Goal: Information Seeking & Learning: Learn about a topic

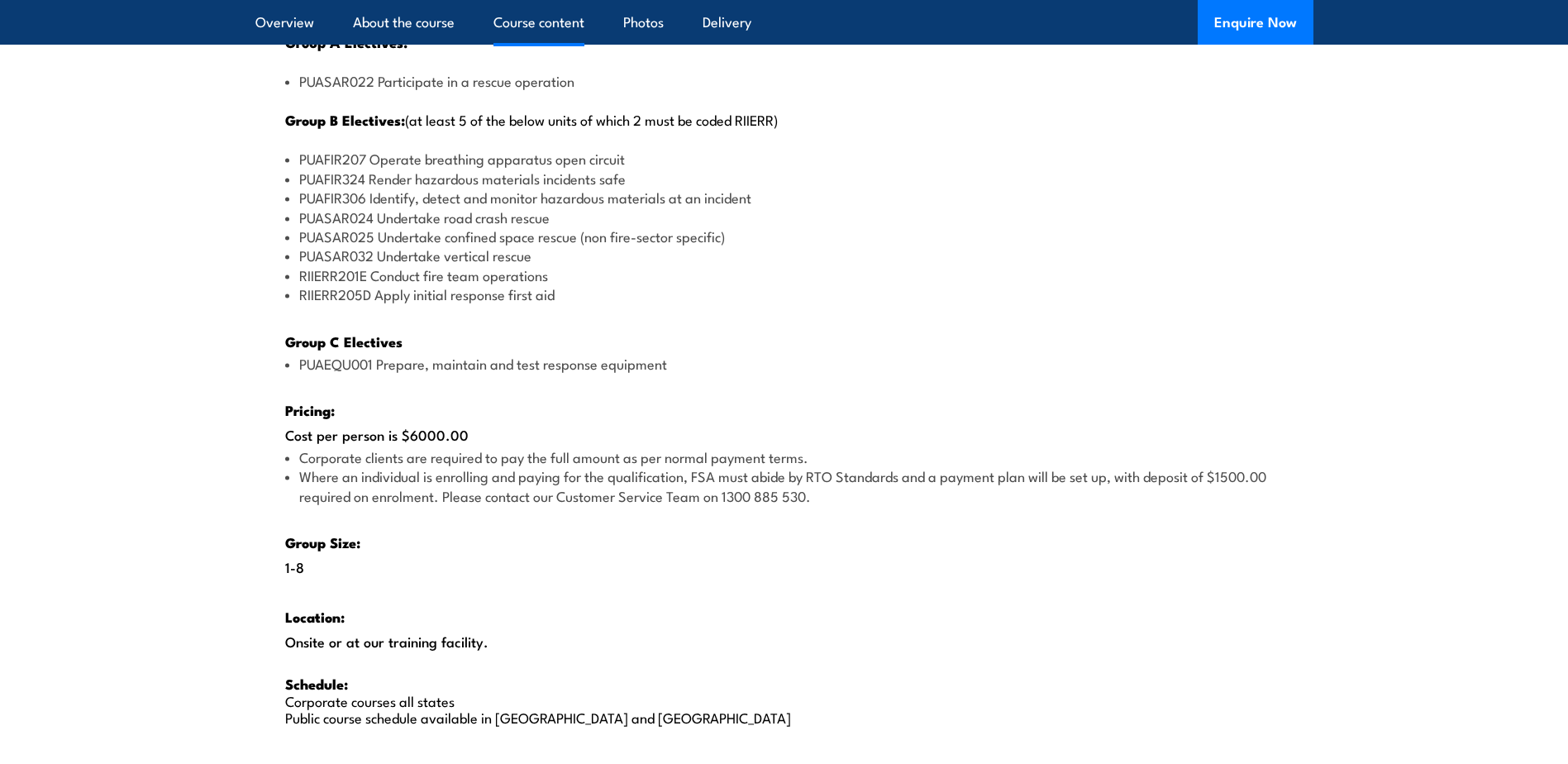
scroll to position [2232, 0]
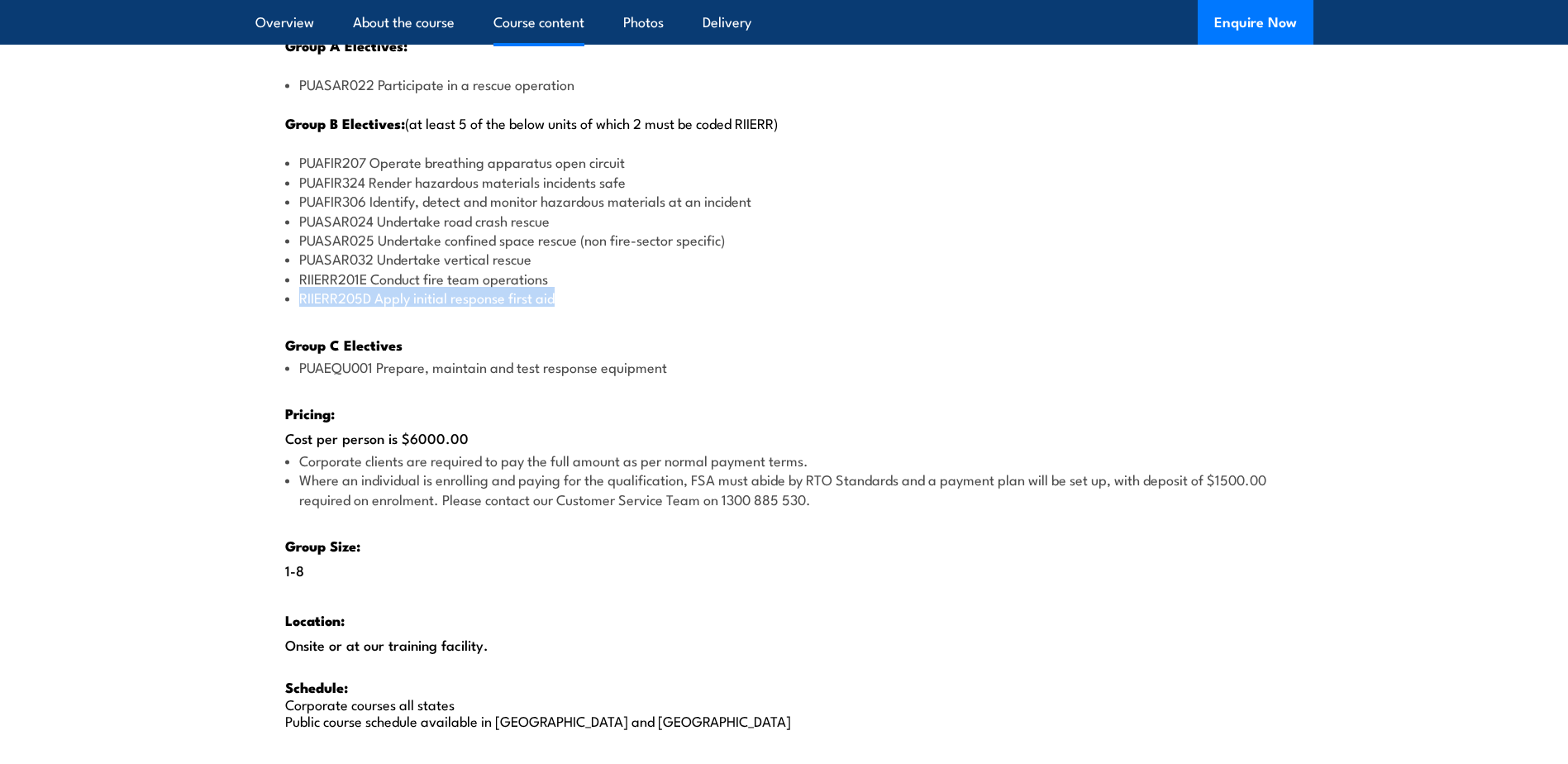
drag, startPoint x: 561, startPoint y: 301, endPoint x: 286, endPoint y: 296, distance: 275.0
click at [286, 296] on li "RIIERR205D Apply initial response first aid" at bounding box center [784, 296] width 999 height 19
copy li "RIIERR205D Apply initial response first aid"
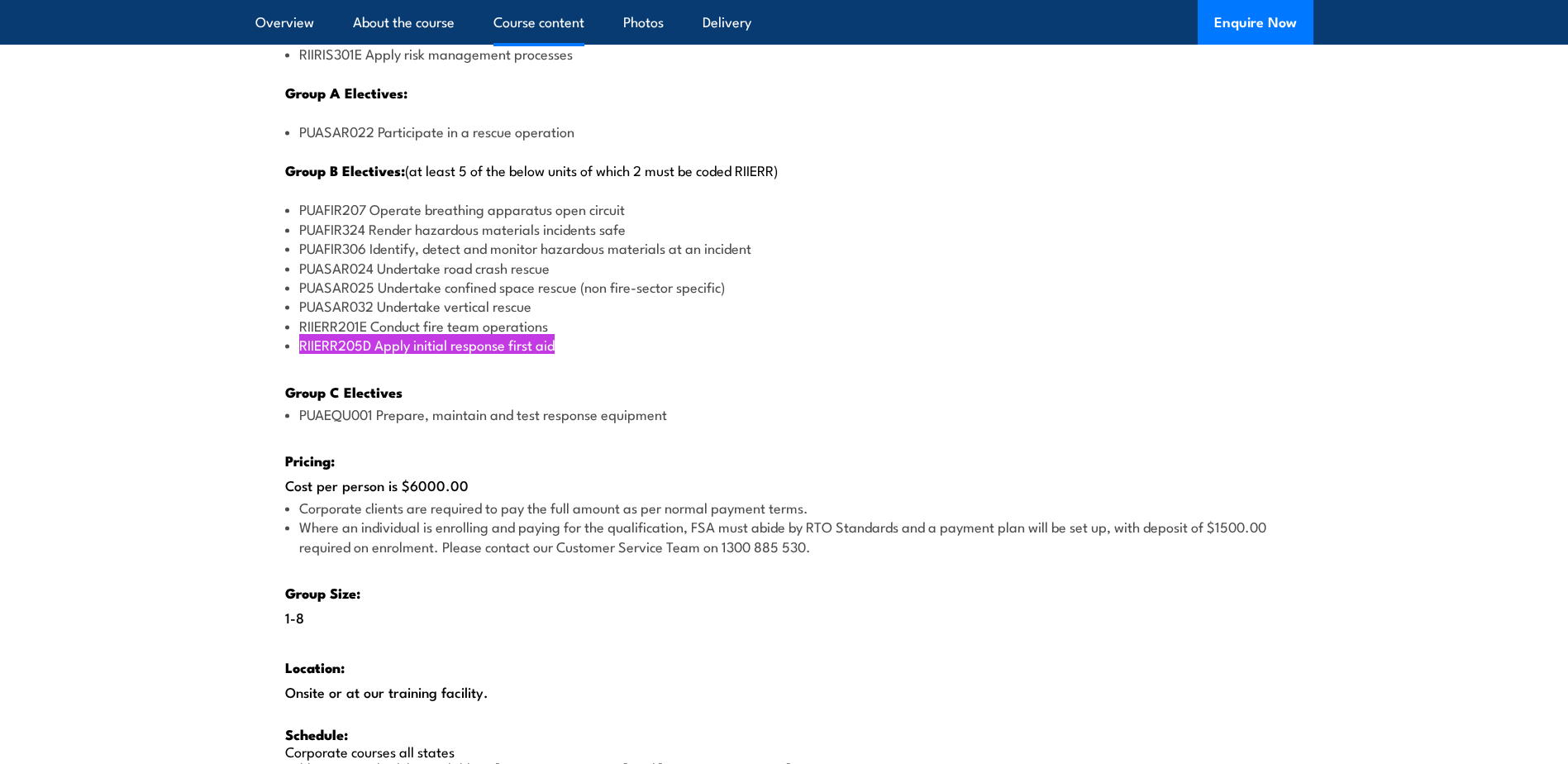
scroll to position [2150, 0]
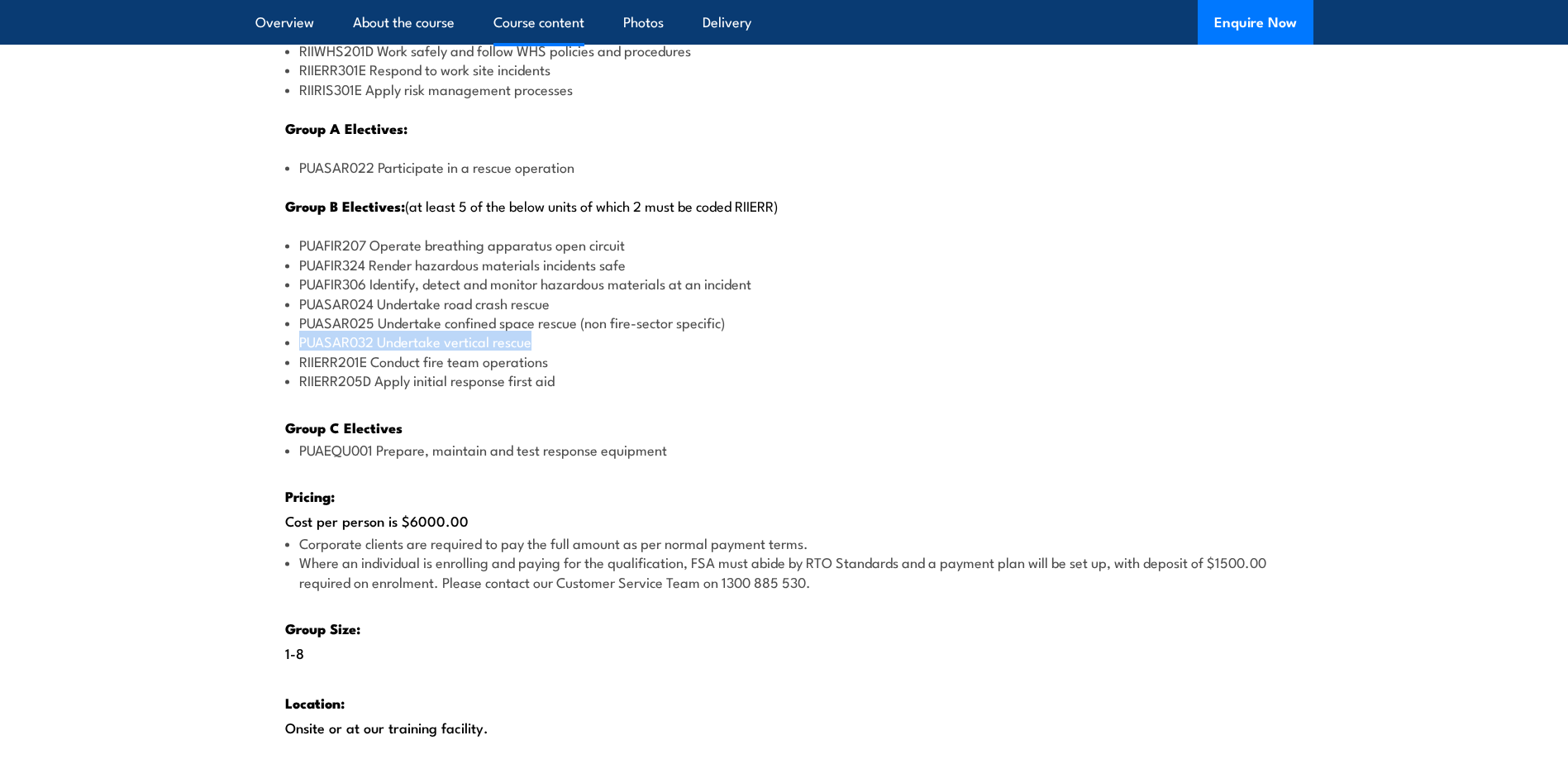
drag, startPoint x: 537, startPoint y: 343, endPoint x: 297, endPoint y: 339, distance: 240.0
click at [297, 339] on li "PUASAR032 Undertake vertical rescue" at bounding box center [784, 340] width 999 height 19
click at [523, 309] on li "PUASAR024 Undertake road crash rescue" at bounding box center [784, 303] width 999 height 19
drag, startPoint x: 554, startPoint y: 302, endPoint x: 299, endPoint y: 301, distance: 255.0
click at [299, 301] on li "PUASAR024 Undertake road crash rescue" at bounding box center [784, 303] width 999 height 19
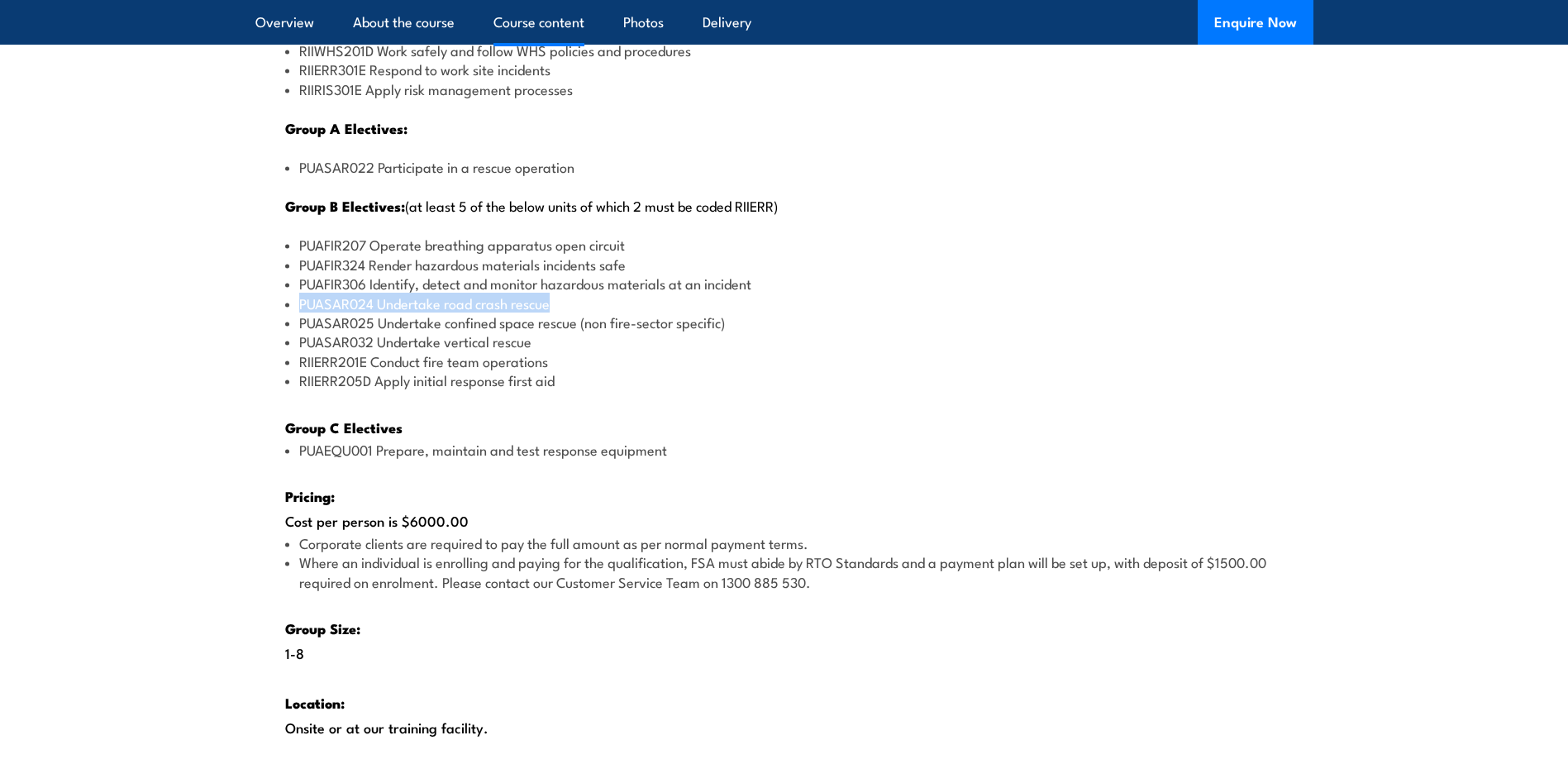
copy li "PUASAR024 Undertake road crash rescue"
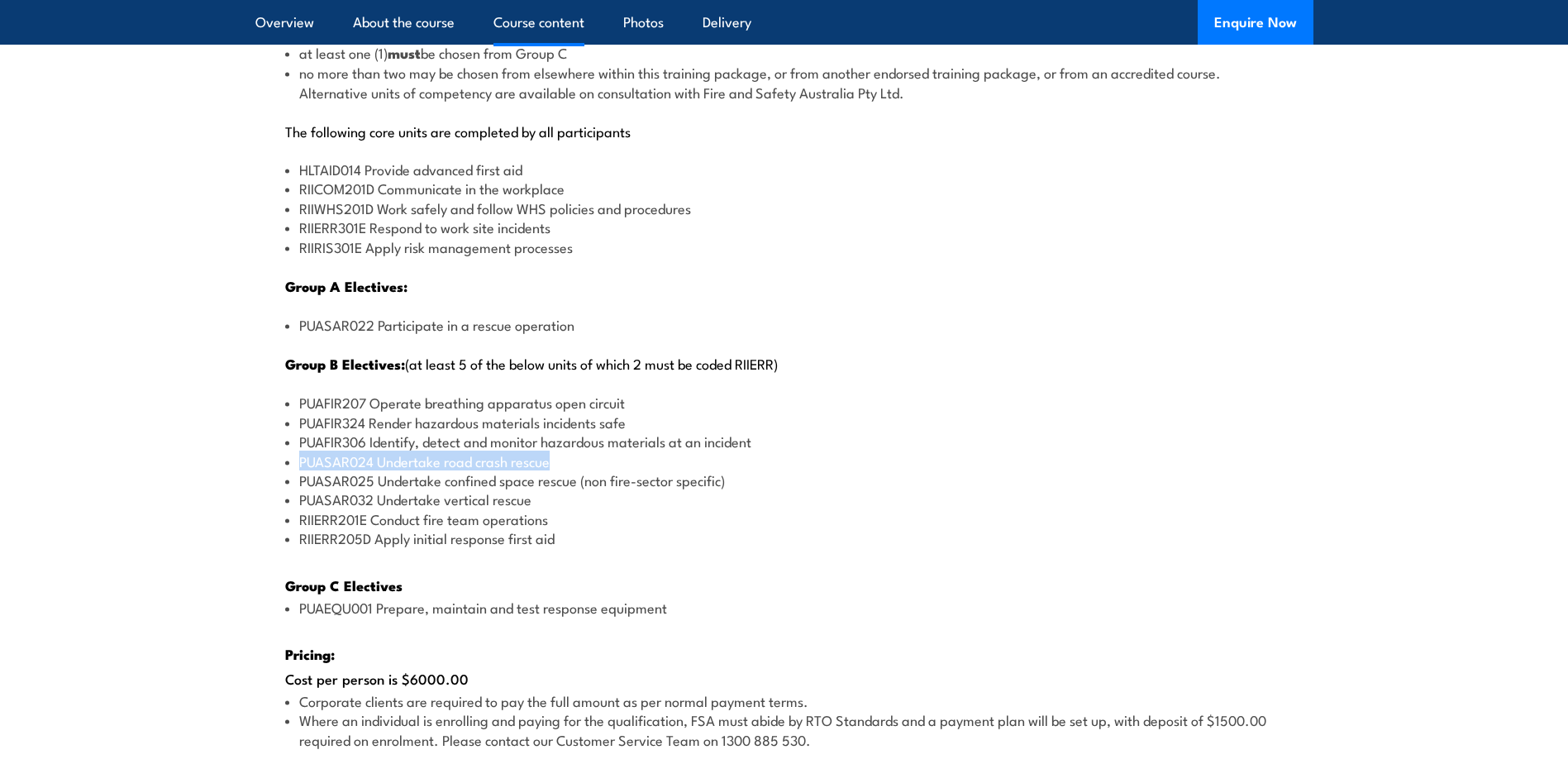
scroll to position [1984, 0]
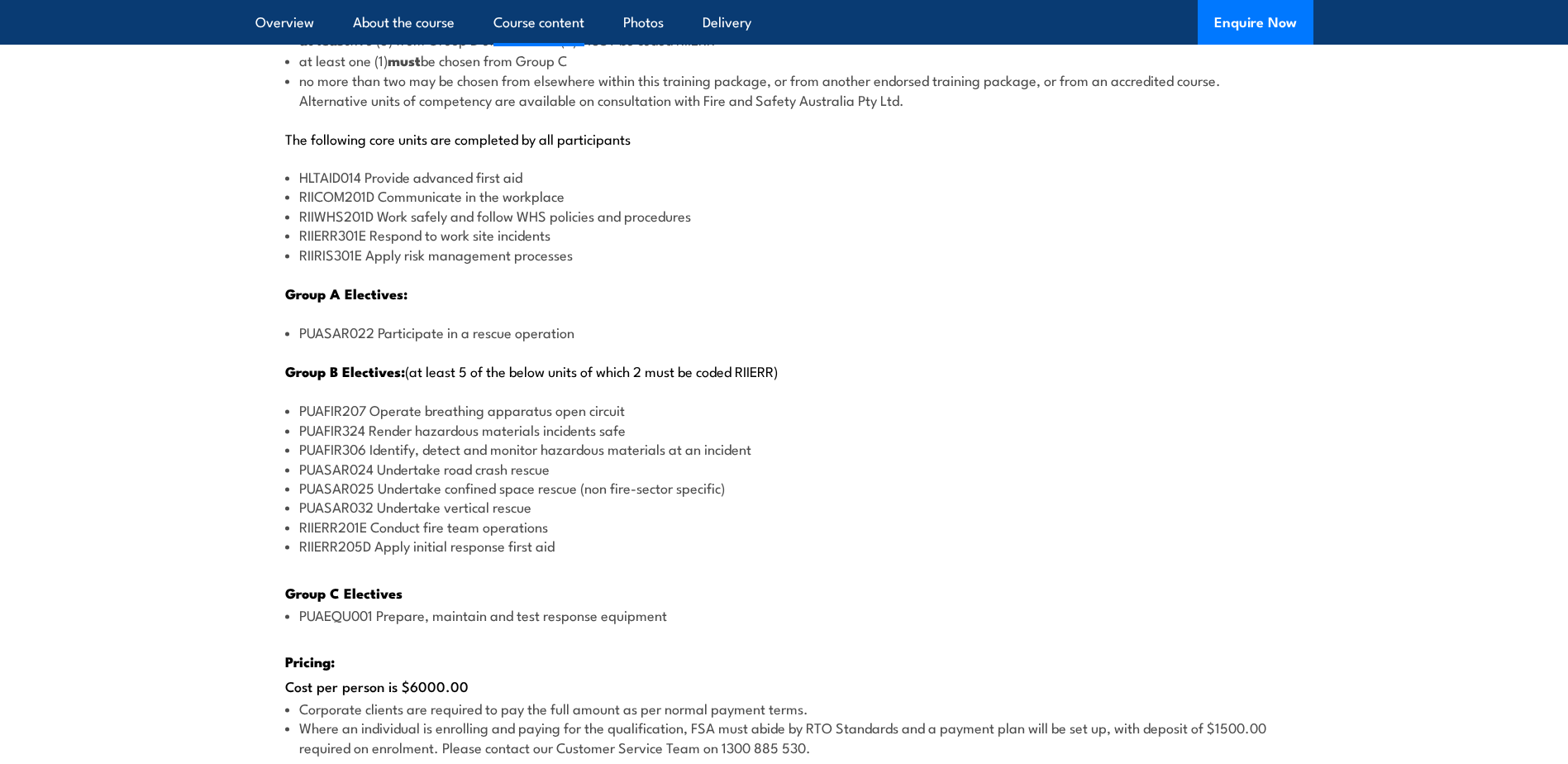
click at [471, 339] on li "PUASAR022 Participate in a rescue operation" at bounding box center [784, 331] width 999 height 19
drag, startPoint x: 575, startPoint y: 335, endPoint x: 297, endPoint y: 320, distance: 278.4
click at [297, 320] on div "There are two options, you can choose between: INTENSIVE - Attending the intens…" at bounding box center [784, 424] width 1058 height 1176
copy li "PUASAR022 Participate in a rescue operation"
drag, startPoint x: 572, startPoint y: 195, endPoint x: 291, endPoint y: 193, distance: 281.0
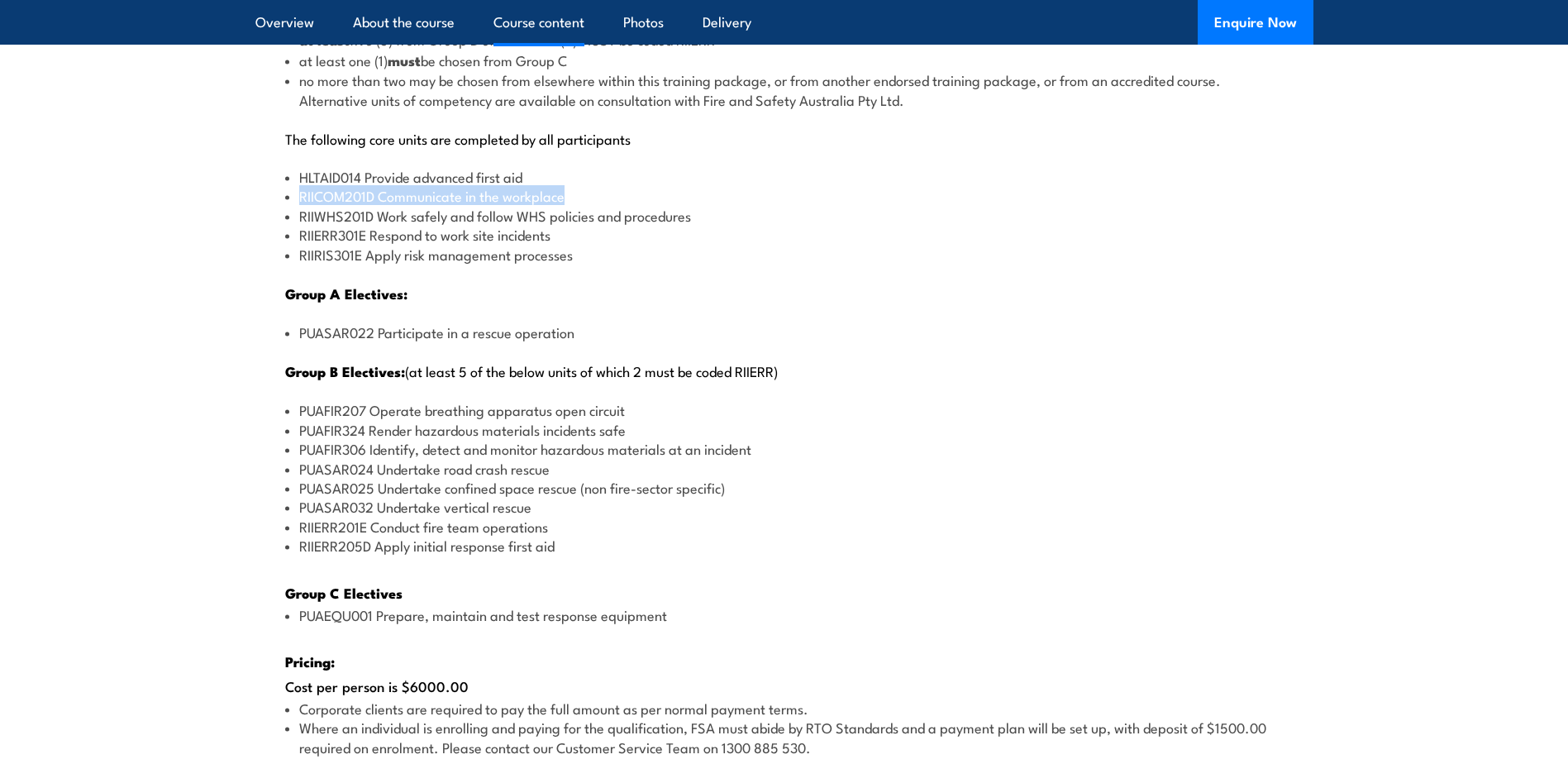
click at [291, 193] on li "RIICOM201D Communicate in the workplace" at bounding box center [784, 195] width 999 height 19
copy li "RIICOM201D Communicate in the workplace"
click at [525, 170] on li "HLTAID014 Provide advanced first aid" at bounding box center [784, 176] width 999 height 19
drag, startPoint x: 530, startPoint y: 174, endPoint x: 298, endPoint y: 167, distance: 232.1
click at [298, 167] on li "HLTAID014 Provide advanced first aid" at bounding box center [784, 176] width 999 height 19
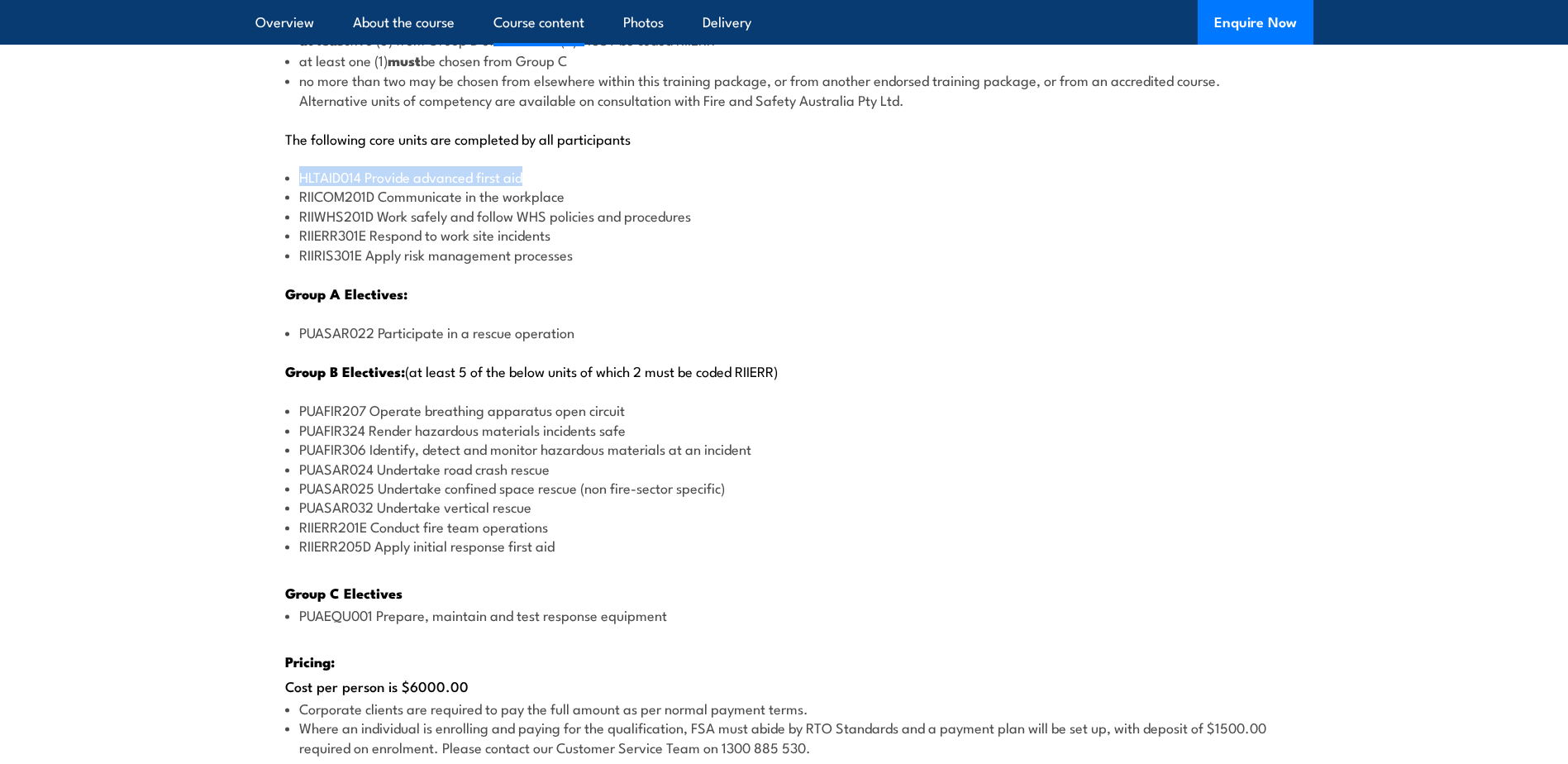
copy li "HLTAID014 Provide advanced first aid"
drag, startPoint x: 587, startPoint y: 257, endPoint x: 300, endPoint y: 253, distance: 287.0
click at [300, 253] on li "RIIRIS301E Apply risk management processes" at bounding box center [784, 253] width 999 height 19
copy li "RIIRIS301E Apply risk management processes"
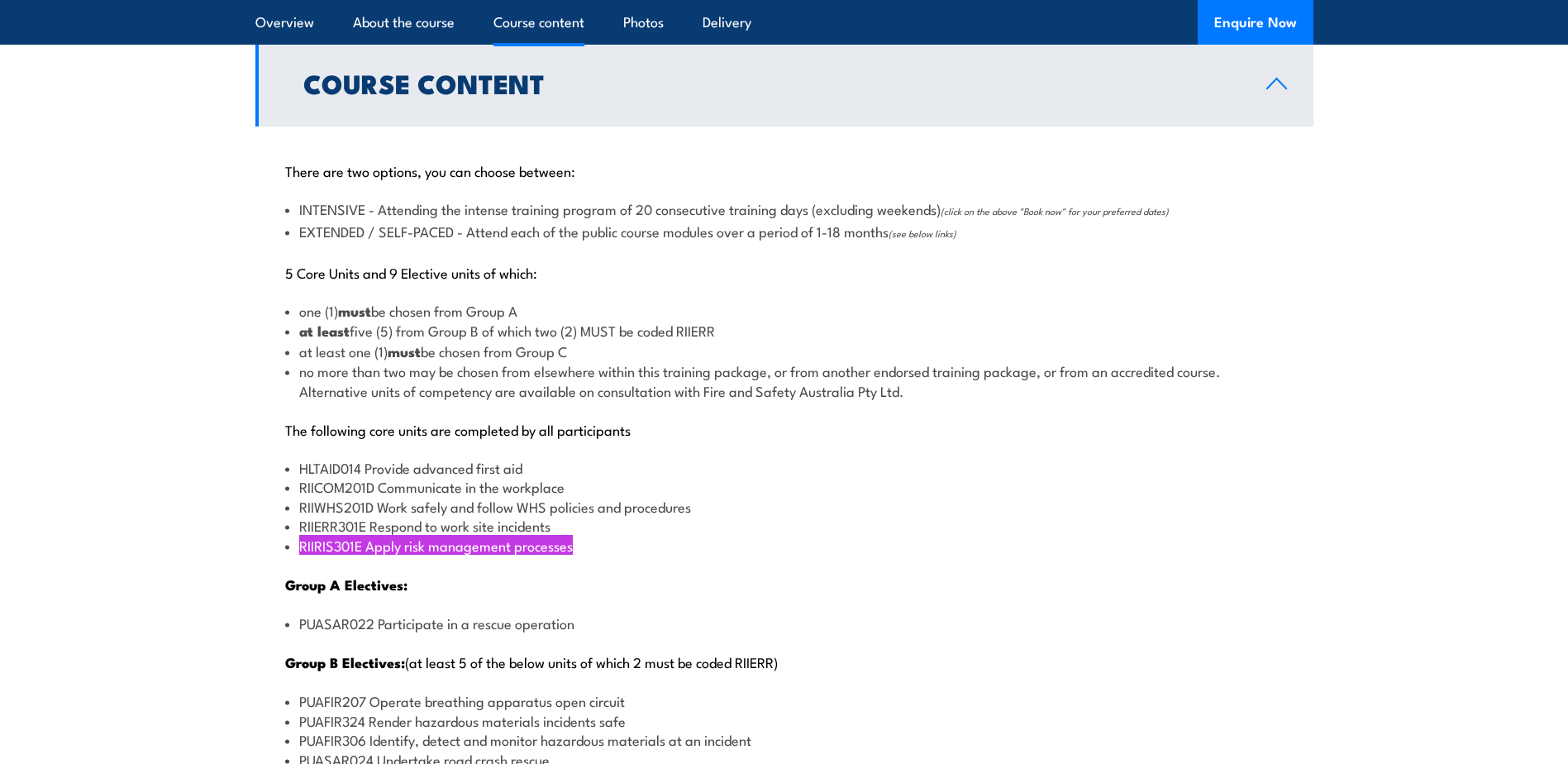
scroll to position [1736, 0]
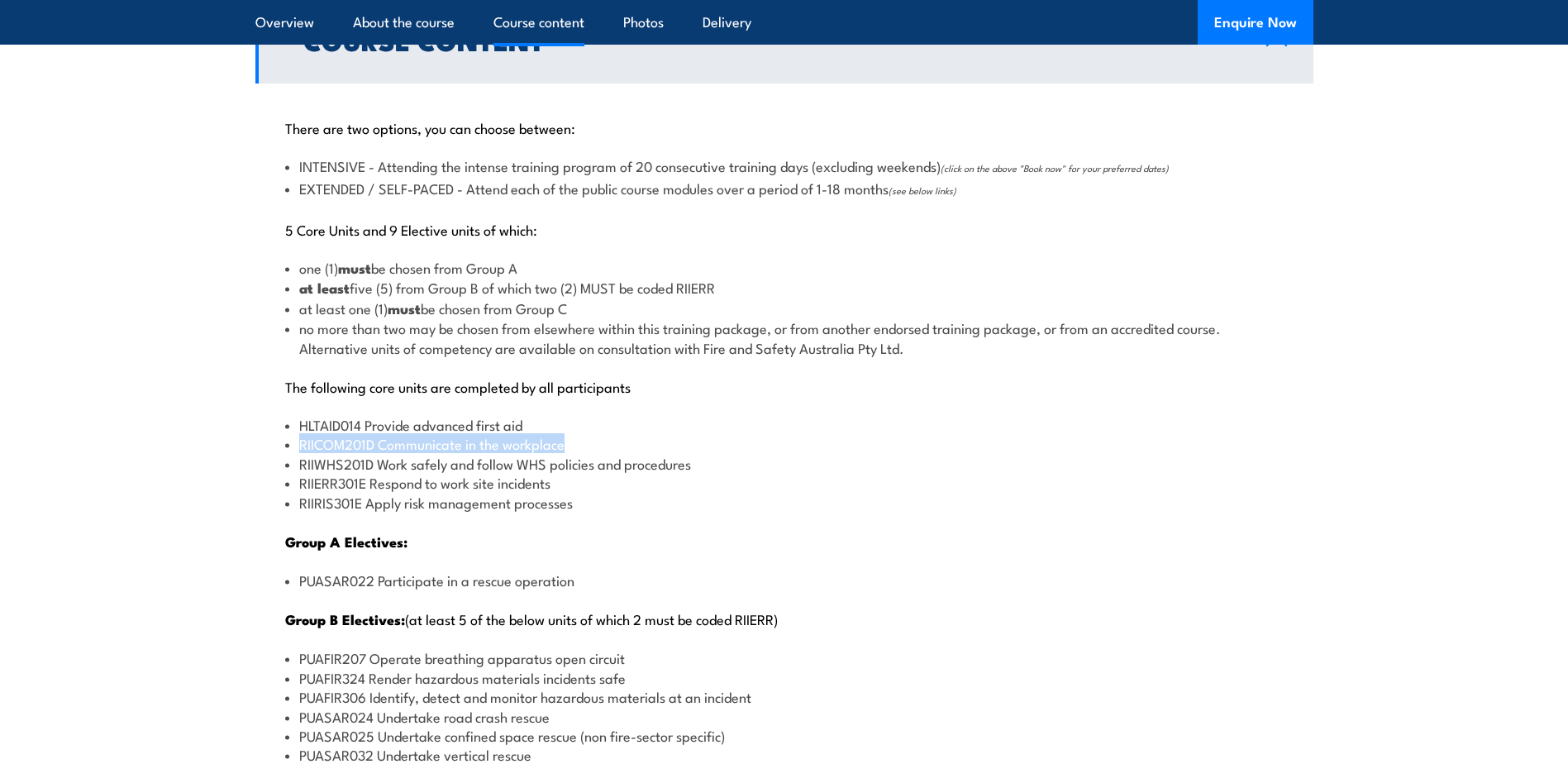
drag, startPoint x: 577, startPoint y: 448, endPoint x: 292, endPoint y: 436, distance: 285.3
click at [292, 436] on li "RIICOM201D Communicate in the workplace" at bounding box center [784, 443] width 999 height 19
copy li "RIICOM201D Communicate in the workplace"
drag, startPoint x: 504, startPoint y: 478, endPoint x: 521, endPoint y: 478, distance: 17.0
click at [504, 478] on li "RIIERR301E Respond to work site incidents" at bounding box center [784, 482] width 999 height 19
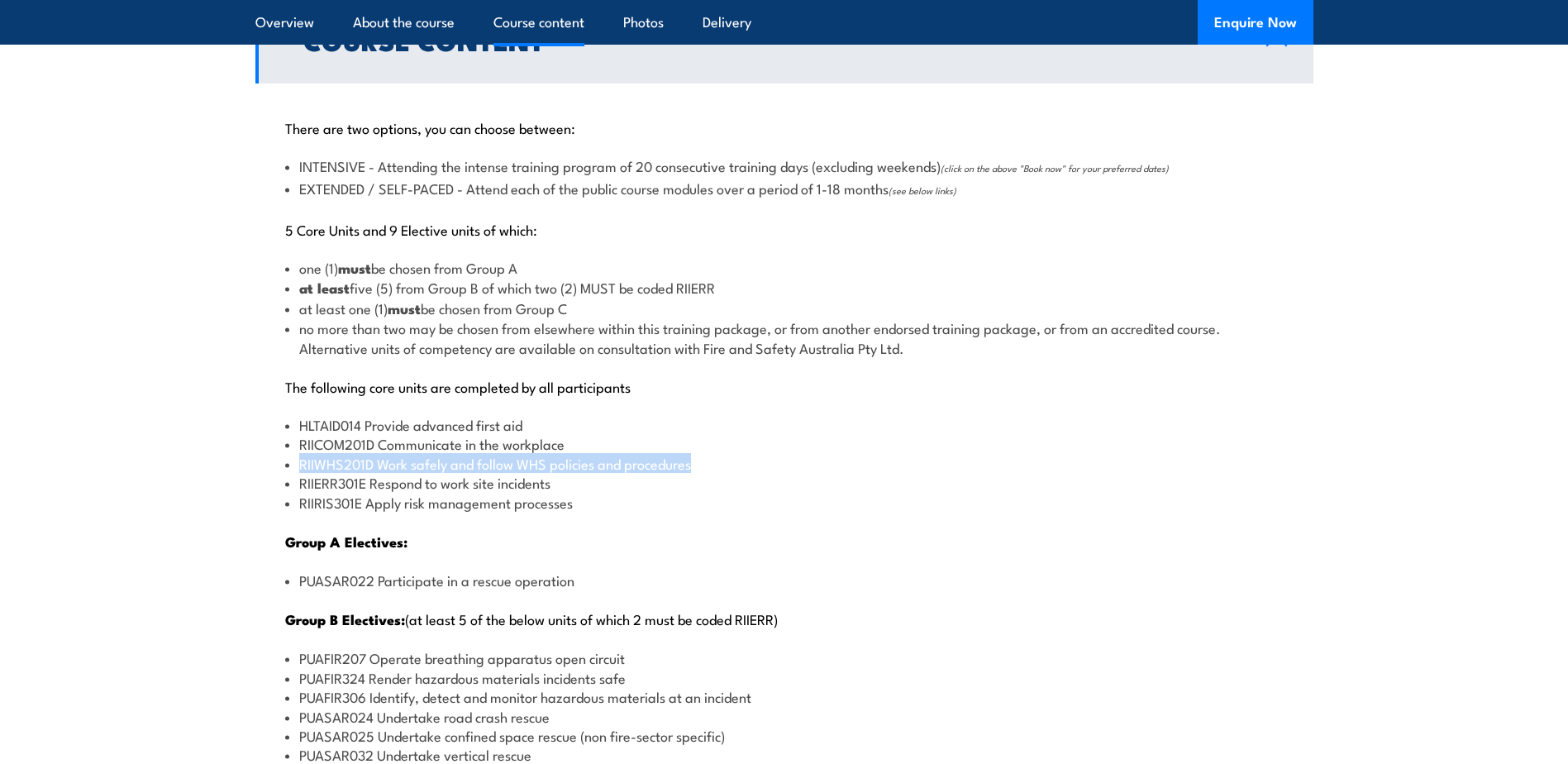
drag, startPoint x: 691, startPoint y: 462, endPoint x: 296, endPoint y: 462, distance: 395.0
click at [296, 462] on li "RIIWHS201D Work safely and follow WHS policies and procedures" at bounding box center [784, 463] width 999 height 19
copy li "RIIWHS201D Work safely and follow WHS policies and procedures"
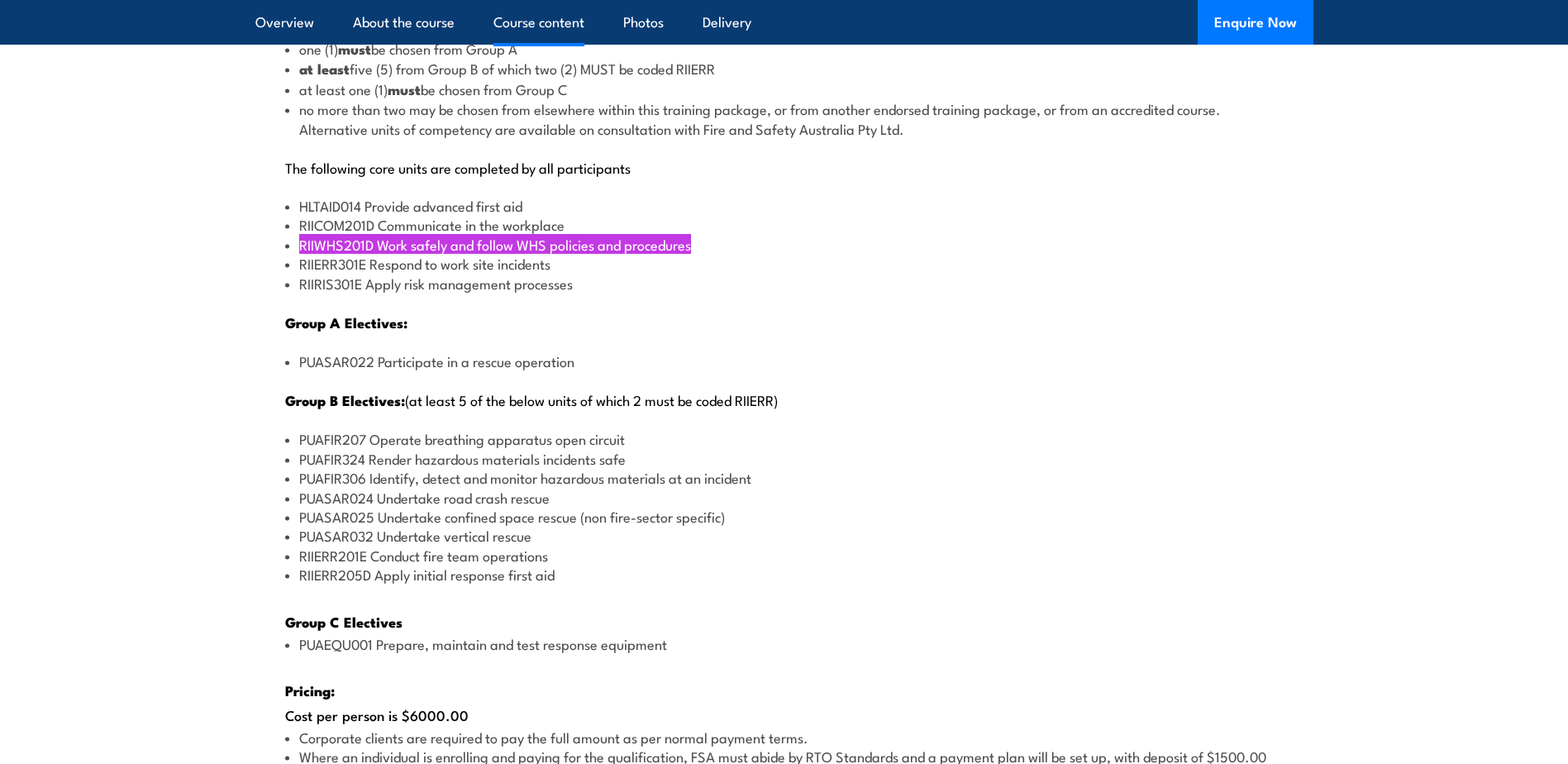
scroll to position [1984, 0]
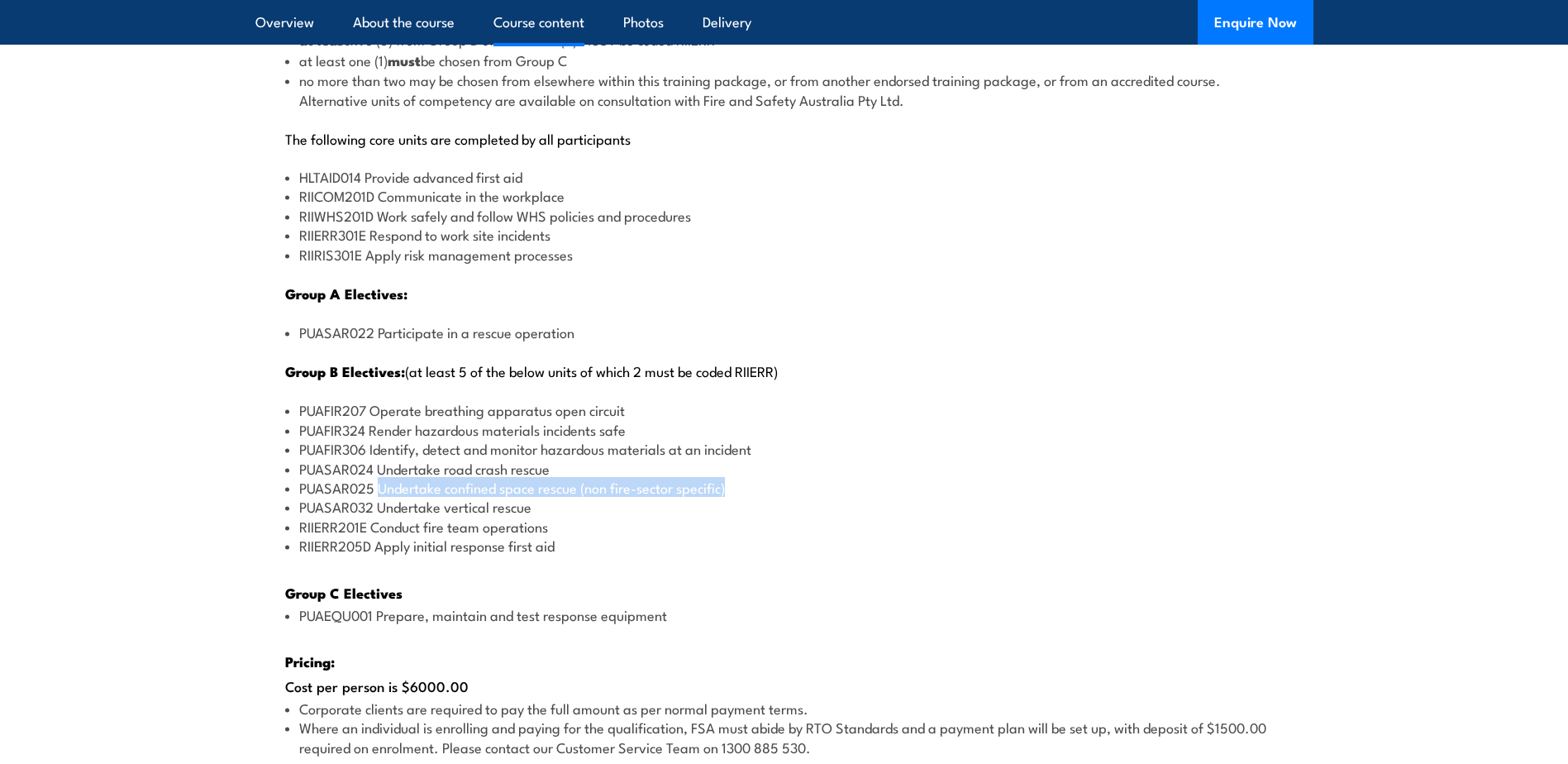
drag, startPoint x: 743, startPoint y: 492, endPoint x: 381, endPoint y: 489, distance: 362.0
click at [381, 489] on li "PUASAR025 Undertake confined space rescue (non fire-sector specific)" at bounding box center [784, 486] width 999 height 19
drag, startPoint x: 381, startPoint y: 489, endPoint x: 500, endPoint y: 499, distance: 119.4
click at [500, 499] on li "PUASAR032 Undertake vertical rescue" at bounding box center [784, 506] width 999 height 19
click at [841, 538] on li "RIIERR205D Apply initial response first aid" at bounding box center [784, 544] width 999 height 19
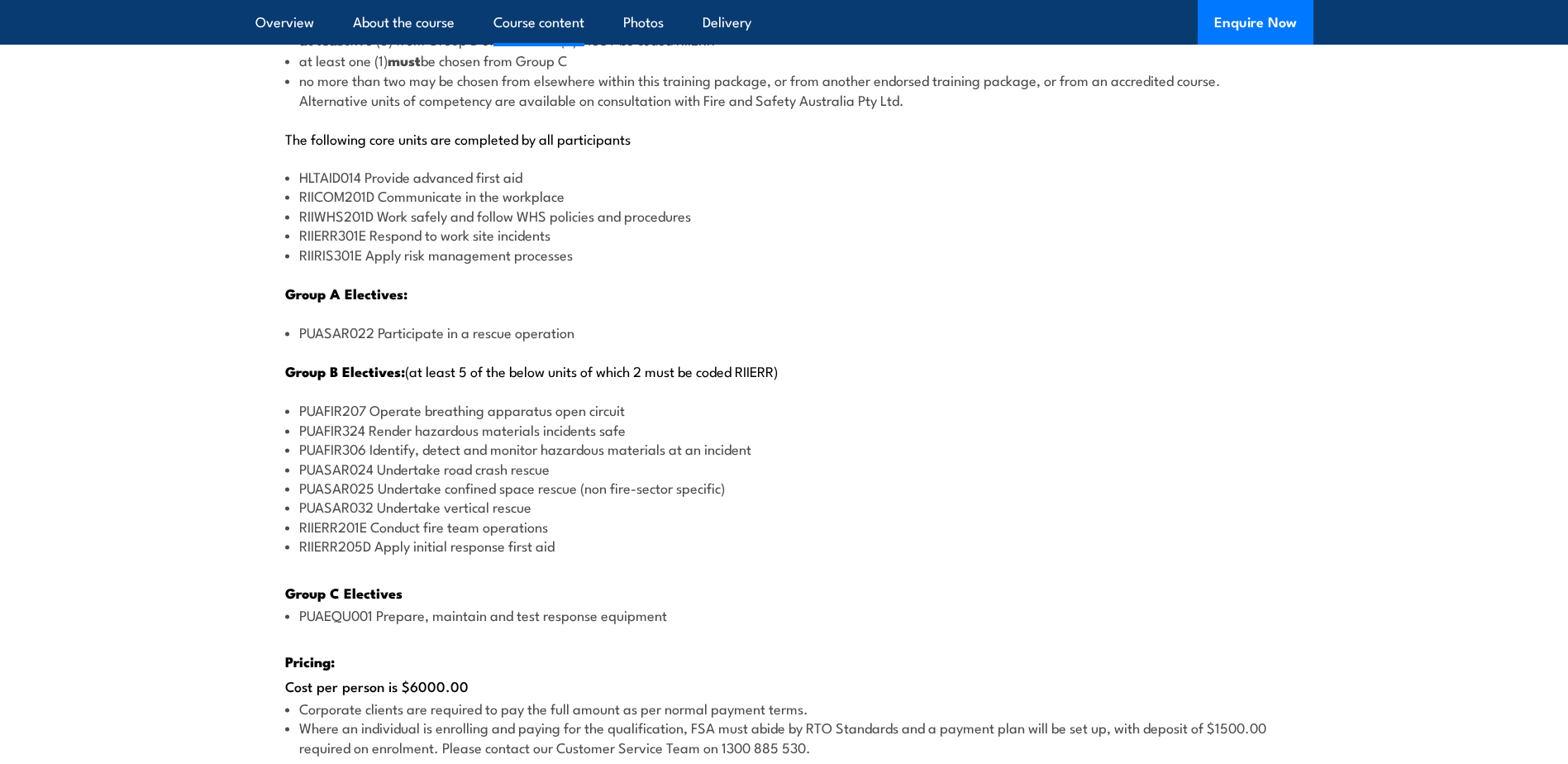
click at [336, 497] on li "PUASAR032 Undertake vertical rescue" at bounding box center [784, 506] width 999 height 19
click at [402, 466] on li "PUASAR024 Undertake road crash rescue" at bounding box center [784, 468] width 999 height 19
click at [470, 498] on li "PUASAR032 Undertake vertical rescue" at bounding box center [784, 506] width 999 height 19
drag, startPoint x: 533, startPoint y: 506, endPoint x: 298, endPoint y: 509, distance: 235.0
click at [298, 509] on li "PUASAR032 Undertake vertical rescue" at bounding box center [784, 506] width 999 height 19
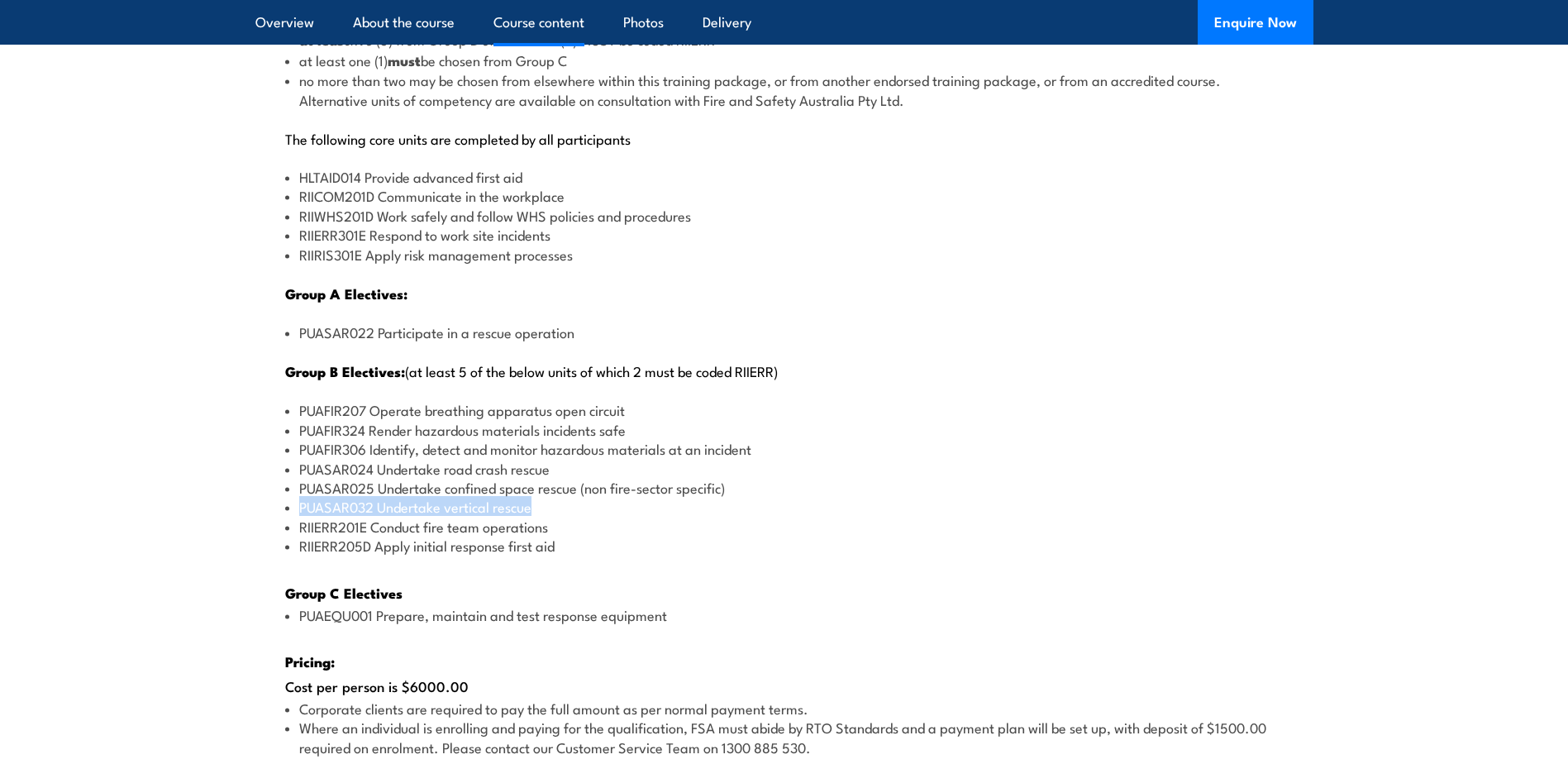
copy li "PUASAR032 Undertake vertical rescue"
drag, startPoint x: 743, startPoint y: 483, endPoint x: 303, endPoint y: 487, distance: 440.0
click at [303, 487] on li "PUASAR025 Undertake confined space rescue (non fire-sector specific)" at bounding box center [784, 486] width 999 height 19
copy li "PUASAR025 Undertake confined space rescue (non fire-sector specific)"
drag, startPoint x: 556, startPoint y: 241, endPoint x: 297, endPoint y: 233, distance: 259.1
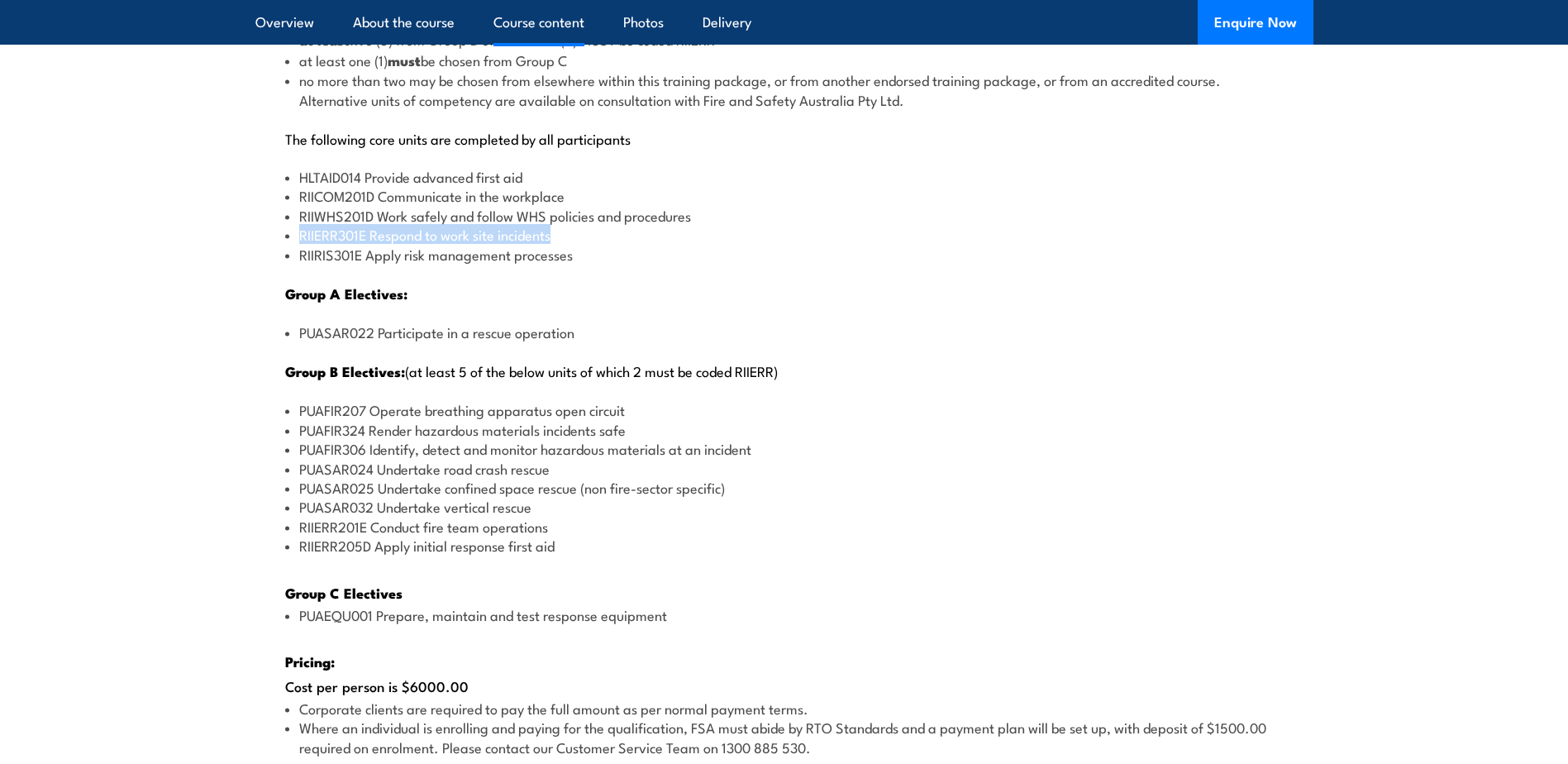
click at [297, 233] on li "RIIERR301E Respond to work site incidents" at bounding box center [784, 234] width 999 height 19
drag, startPoint x: 297, startPoint y: 233, endPoint x: 328, endPoint y: 232, distance: 31.0
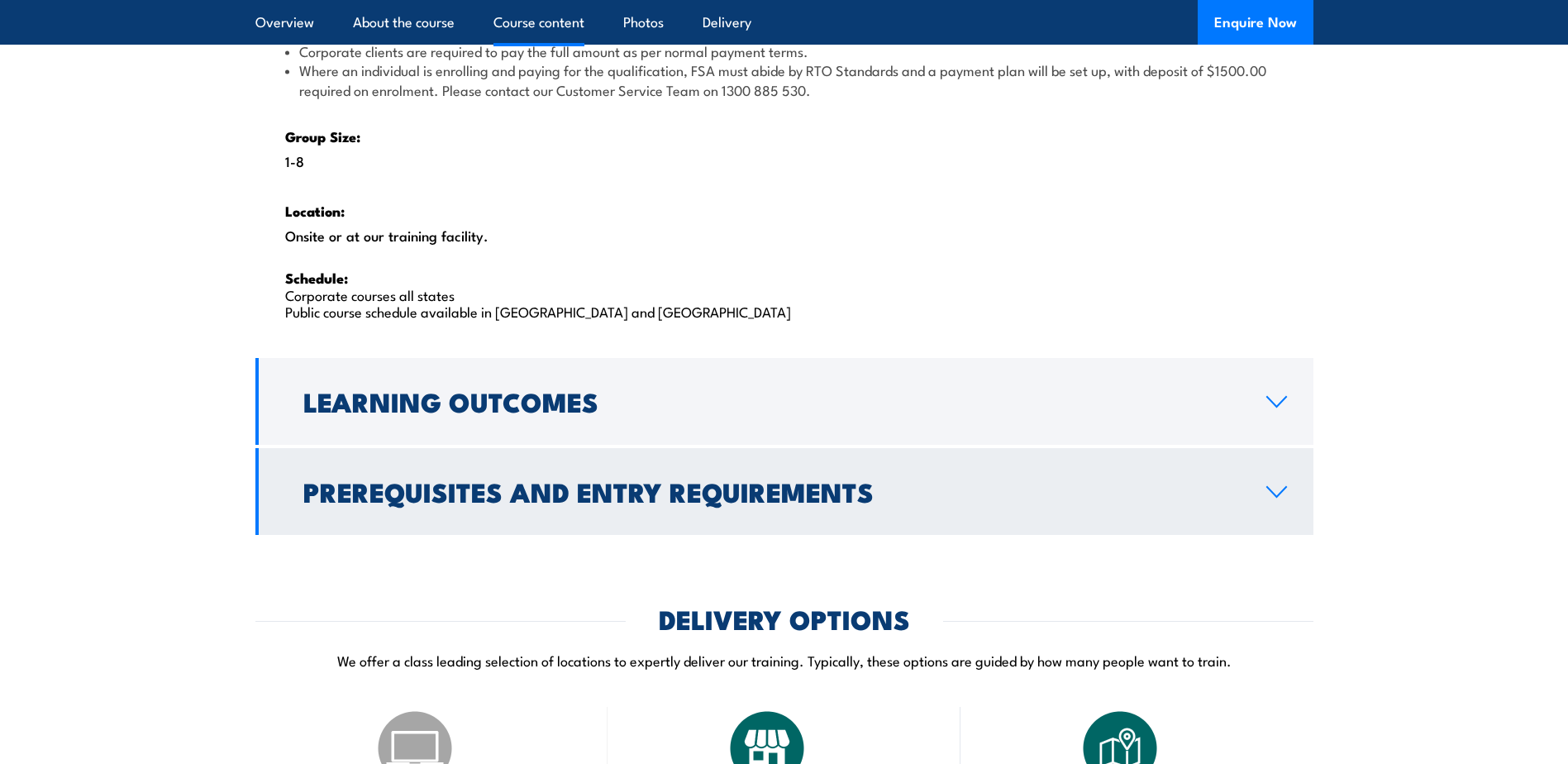
scroll to position [2645, 0]
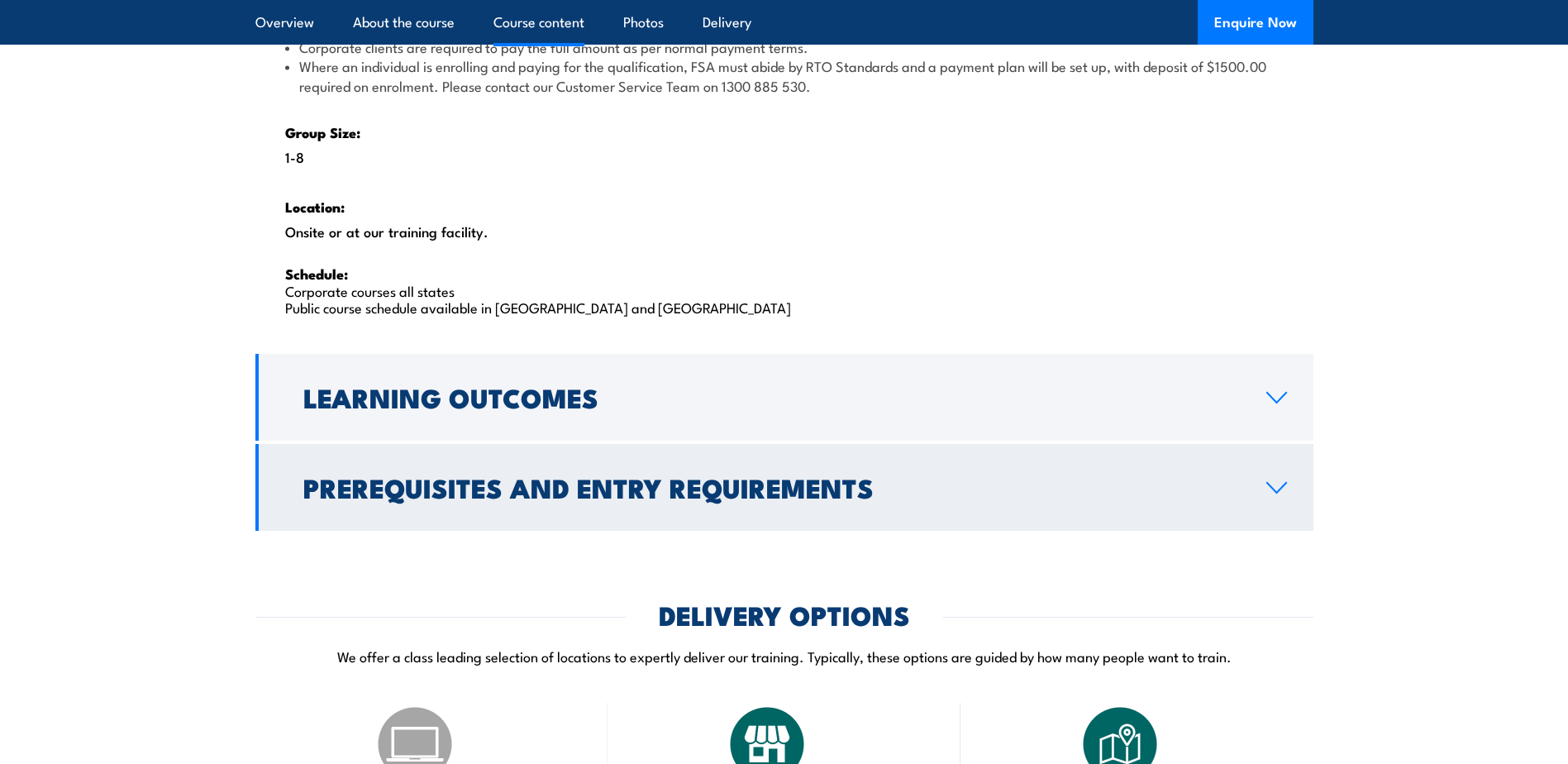
click at [1277, 491] on icon at bounding box center [1276, 487] width 19 height 10
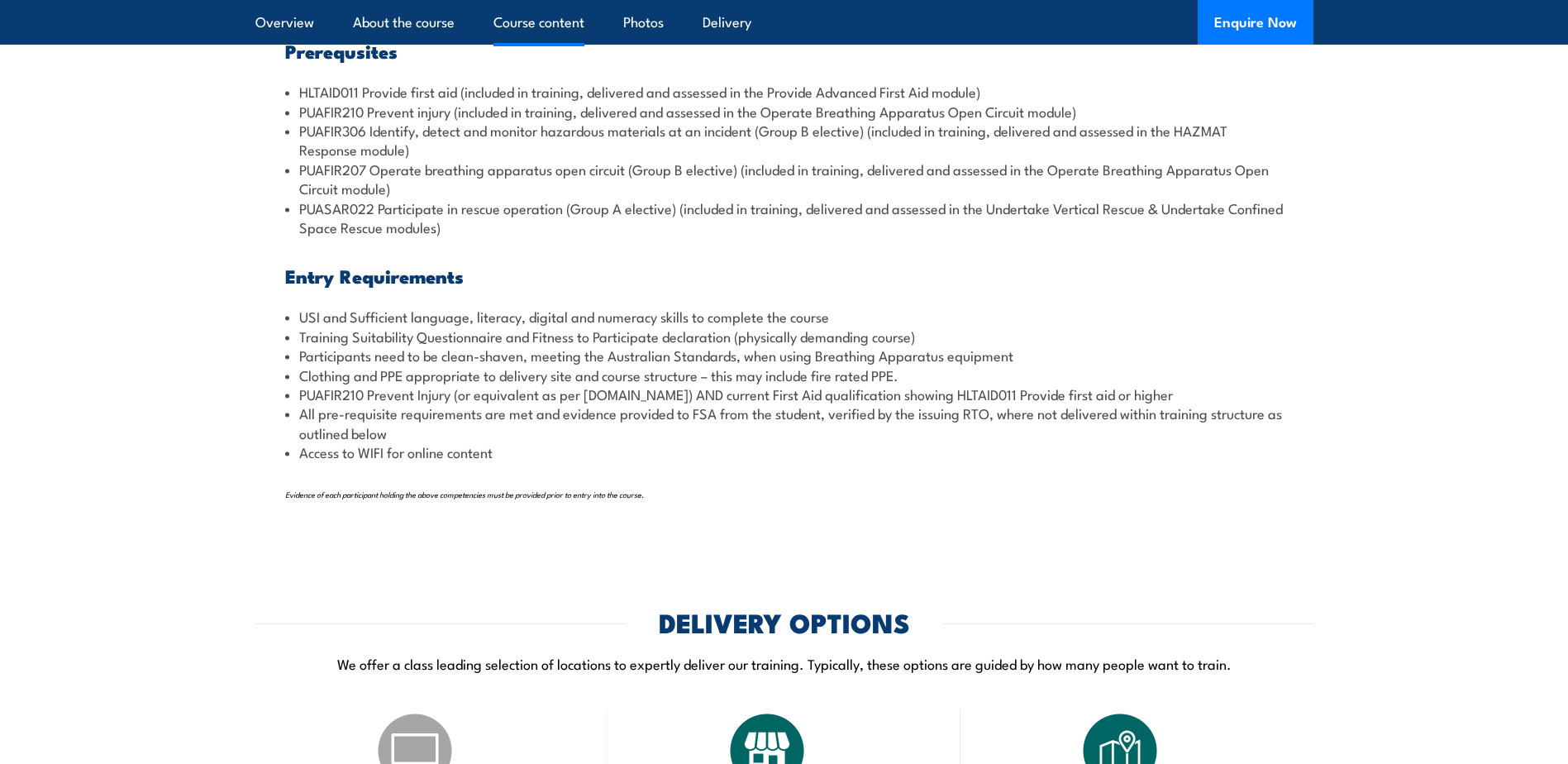
scroll to position [1972, 0]
click at [337, 396] on li "PUAFIR210 Prevent Injury (or equivalent as per [DOMAIN_NAME]) AND current First…" at bounding box center [784, 395] width 999 height 19
click at [391, 552] on div "COURSES > Emergency Response & Rescue Training Certificate III in Emergency Res…" at bounding box center [784, 467] width 1568 height 4878
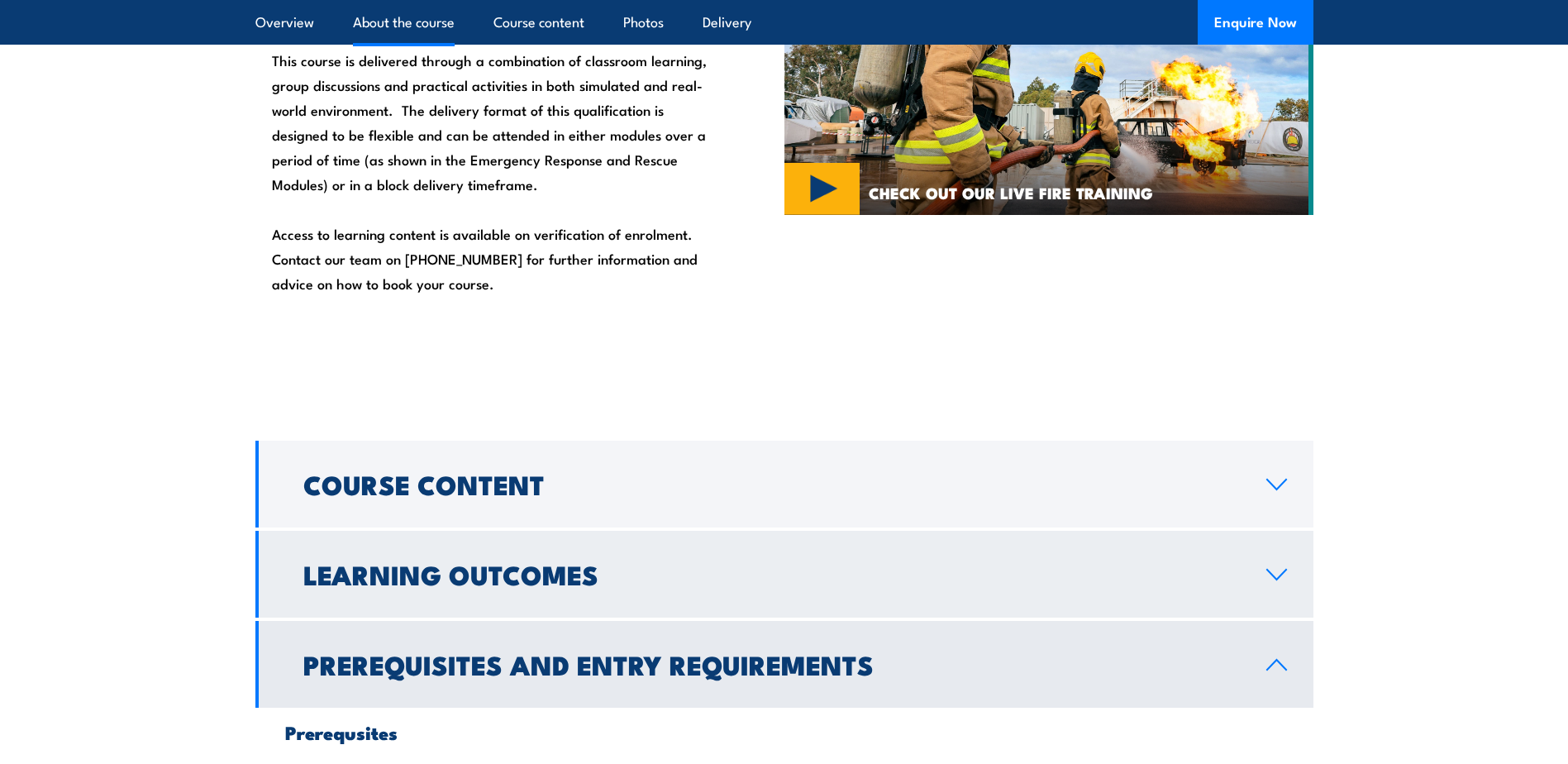
scroll to position [1476, 0]
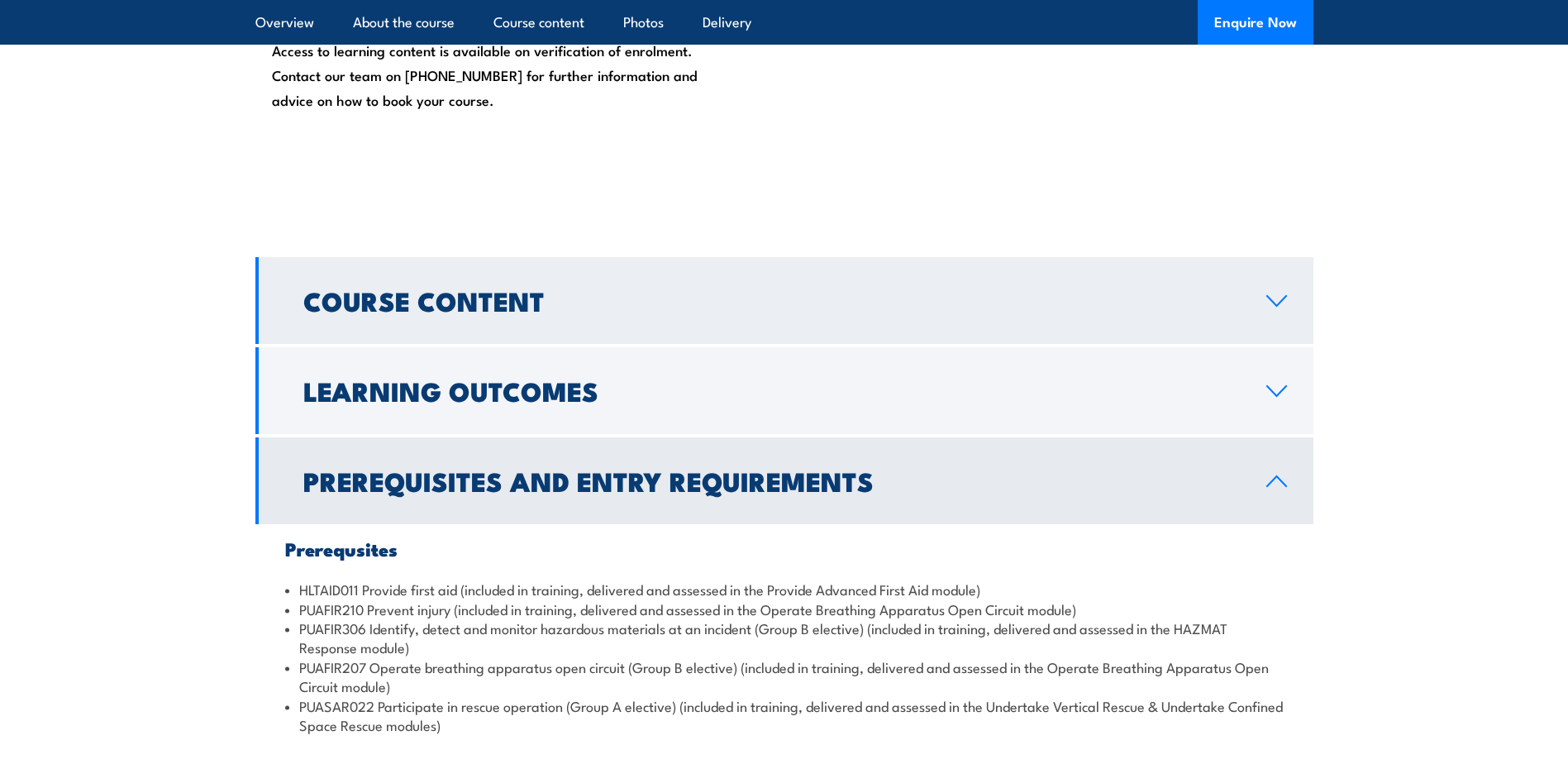
click at [528, 293] on h2 "Course Content" at bounding box center [772, 300] width 937 height 23
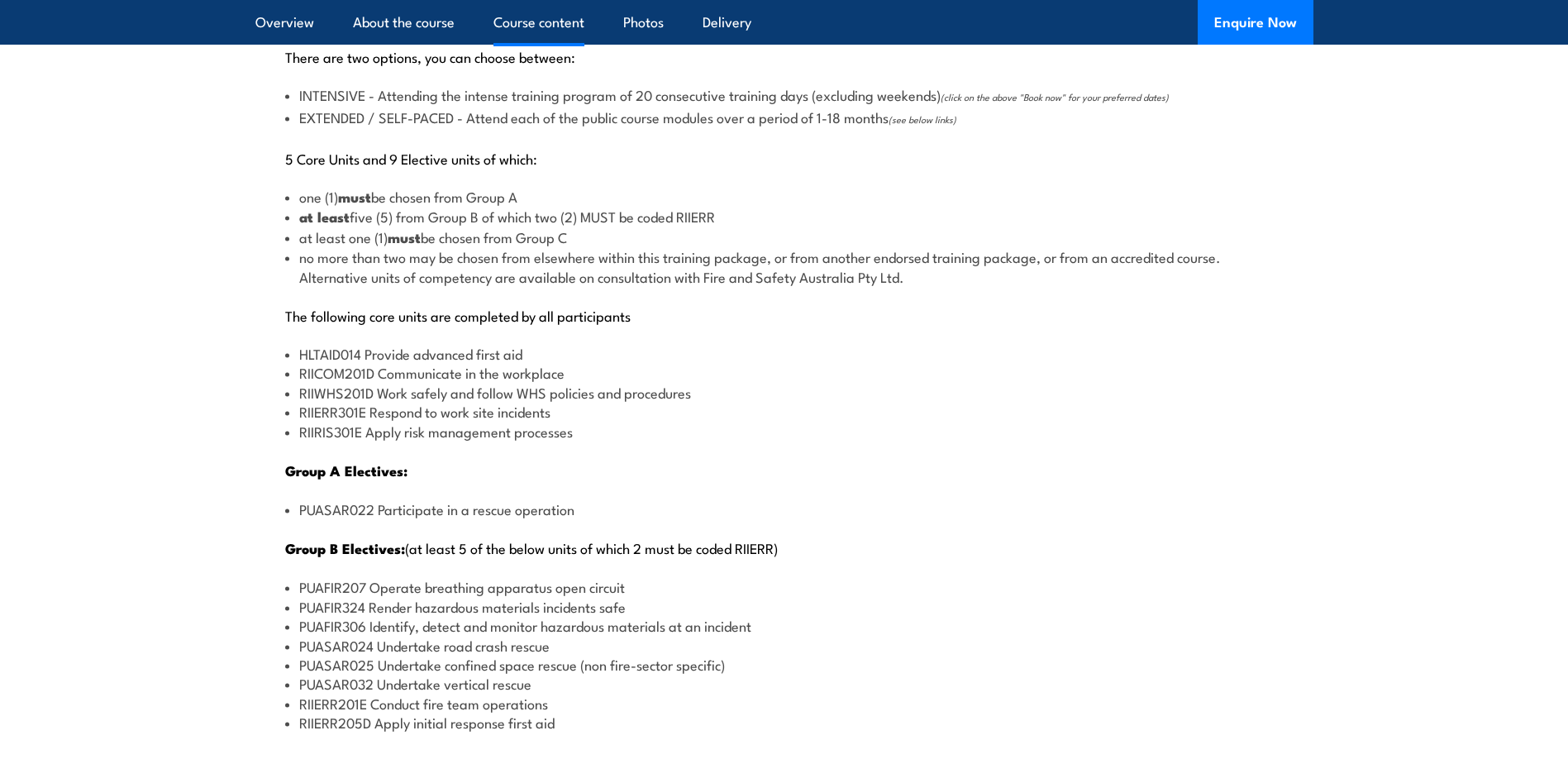
scroll to position [1806, 0]
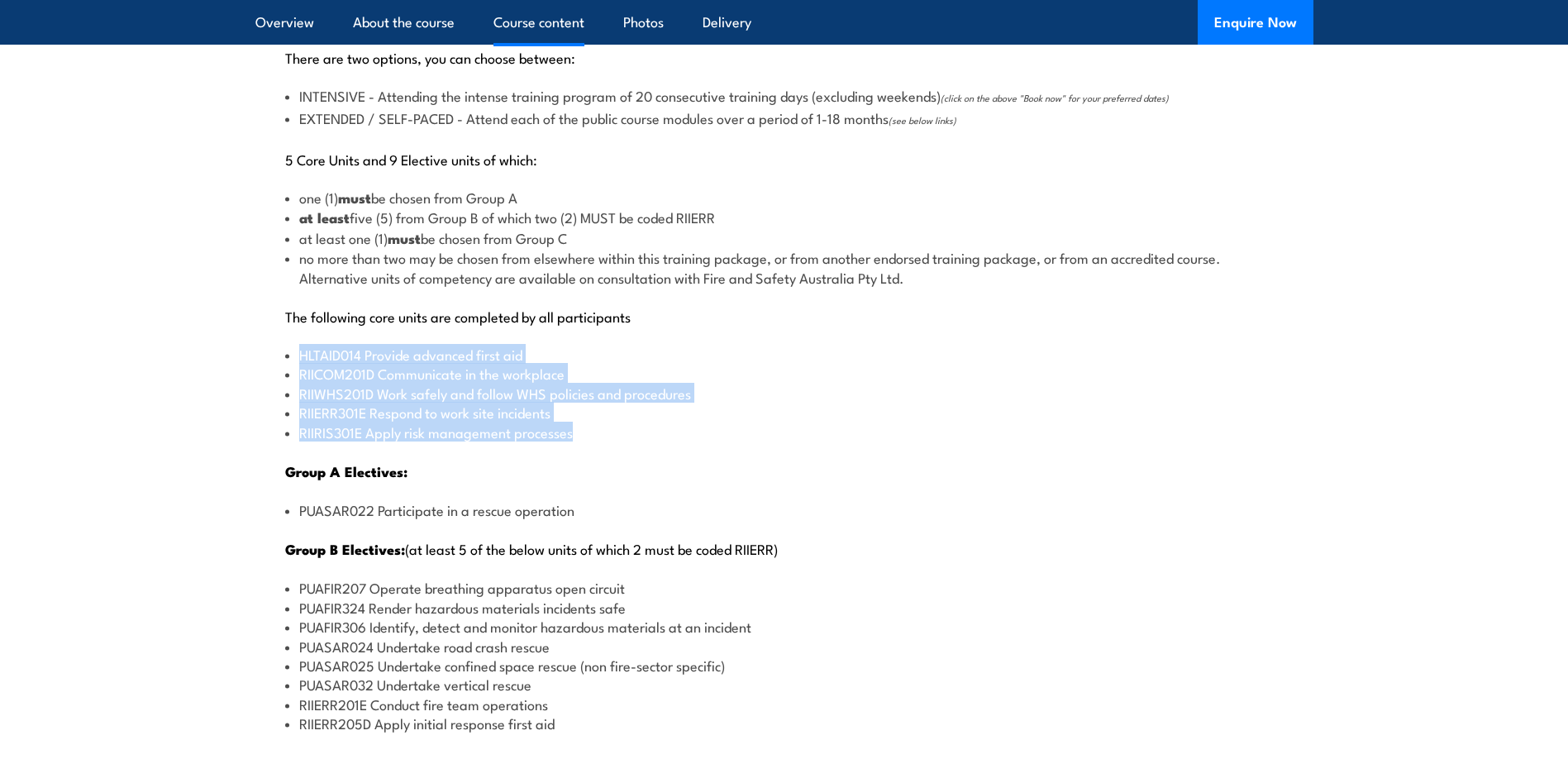
drag, startPoint x: 582, startPoint y: 438, endPoint x: 294, endPoint y: 360, distance: 298.4
click at [294, 360] on ul "HLTAID014 Provide advanced first aid RIICOM201D Communicate in the workplace RI…" at bounding box center [784, 393] width 999 height 96
drag, startPoint x: 294, startPoint y: 360, endPoint x: 369, endPoint y: 360, distance: 75.0
click at [557, 515] on li "PUASAR022 Participate in a rescue operation" at bounding box center [784, 509] width 999 height 19
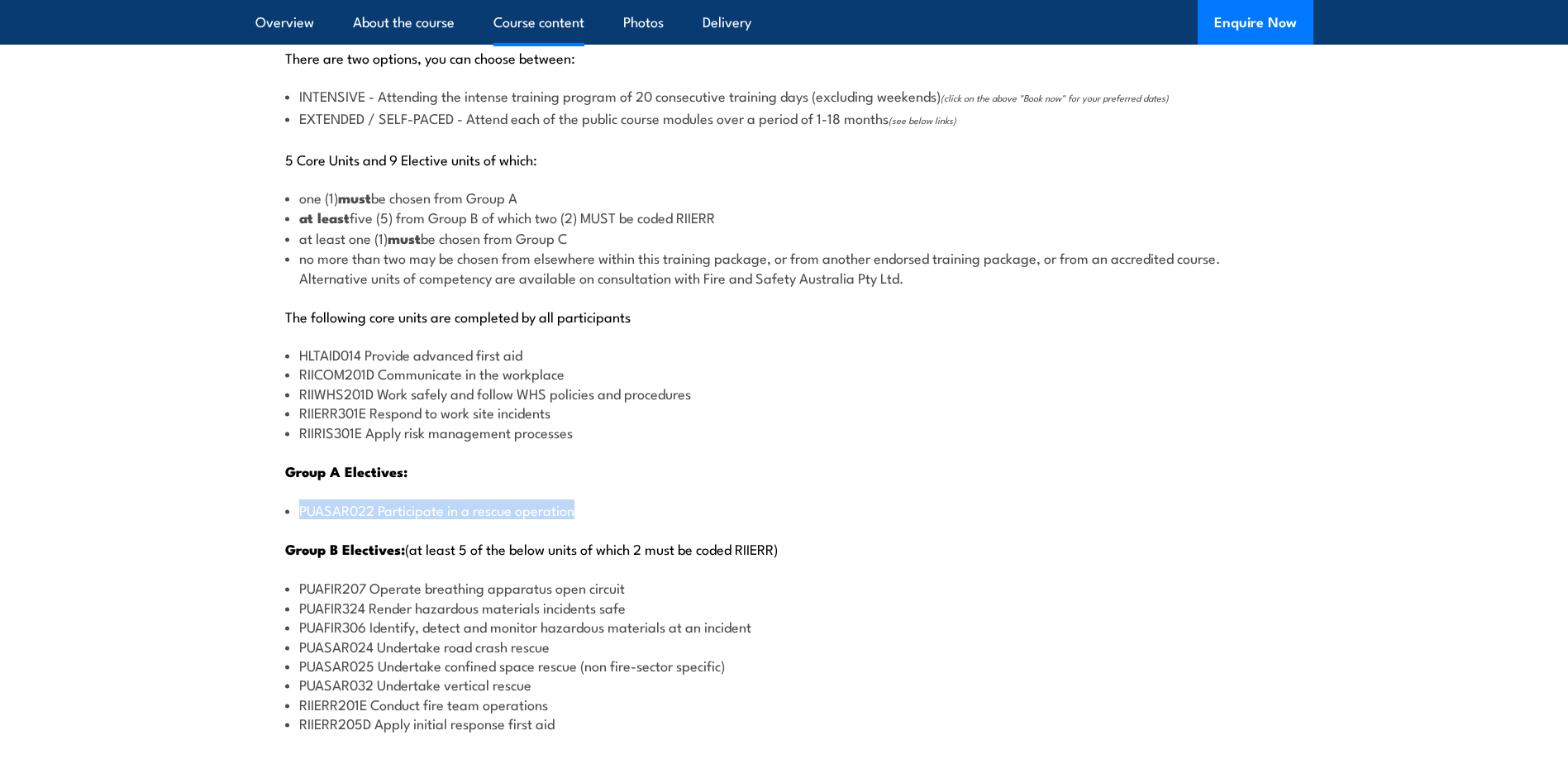
drag, startPoint x: 585, startPoint y: 511, endPoint x: 295, endPoint y: 517, distance: 290.1
click at [295, 517] on li "PUASAR022 Participate in a rescue operation" at bounding box center [784, 509] width 999 height 19
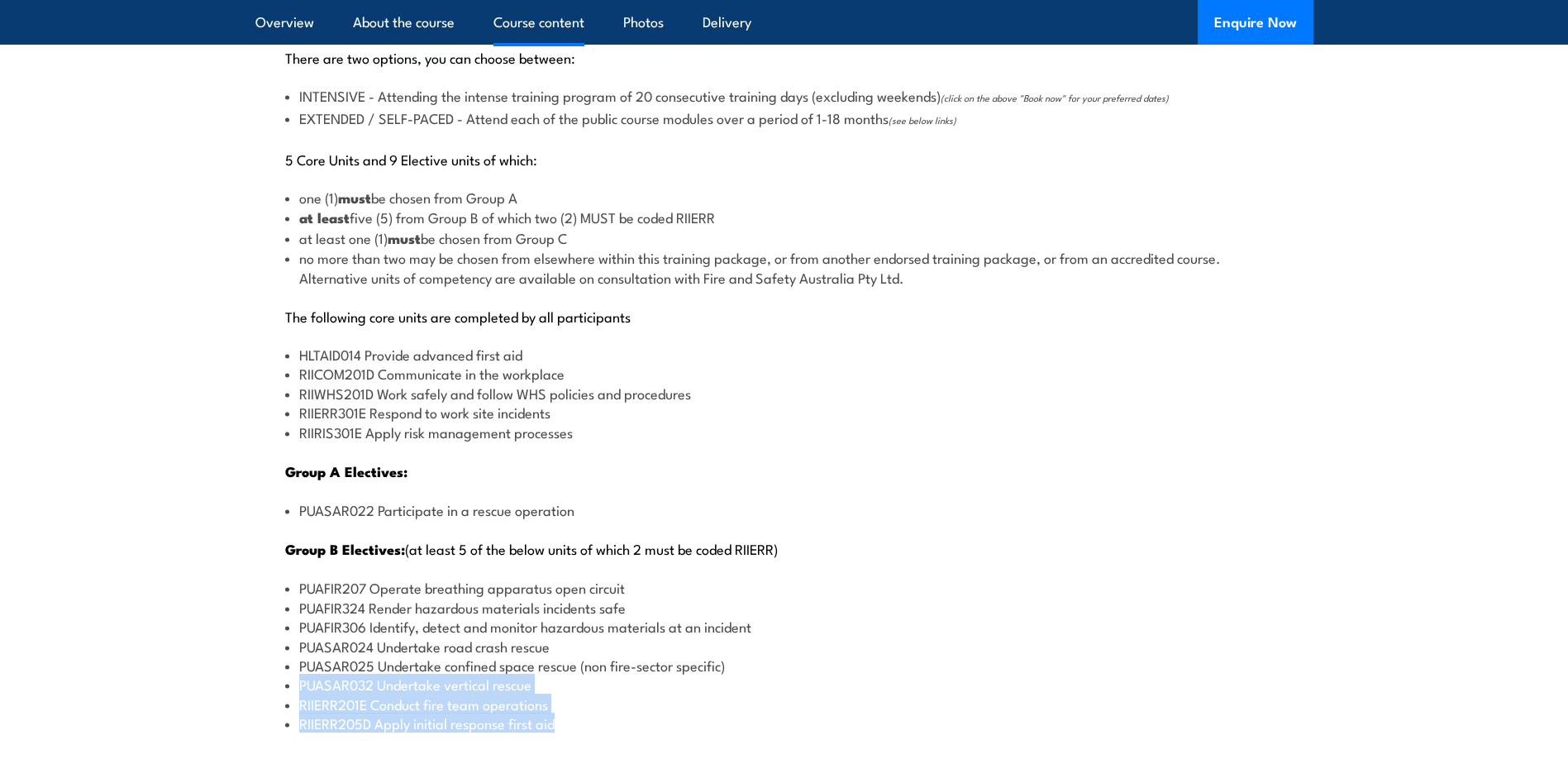
drag, startPoint x: 578, startPoint y: 723, endPoint x: 300, endPoint y: 678, distance: 281.6
click at [300, 678] on ul "PUAFIR207 Operate breathing apparatus open circuit PUAFIR324 Render hazardous m…" at bounding box center [784, 655] width 999 height 154
drag, startPoint x: 300, startPoint y: 678, endPoint x: 590, endPoint y: 718, distance: 292.7
click at [590, 718] on li "RIIERR205D Apply initial response first aid" at bounding box center [784, 722] width 999 height 19
drag, startPoint x: 593, startPoint y: 725, endPoint x: 443, endPoint y: 727, distance: 150.0
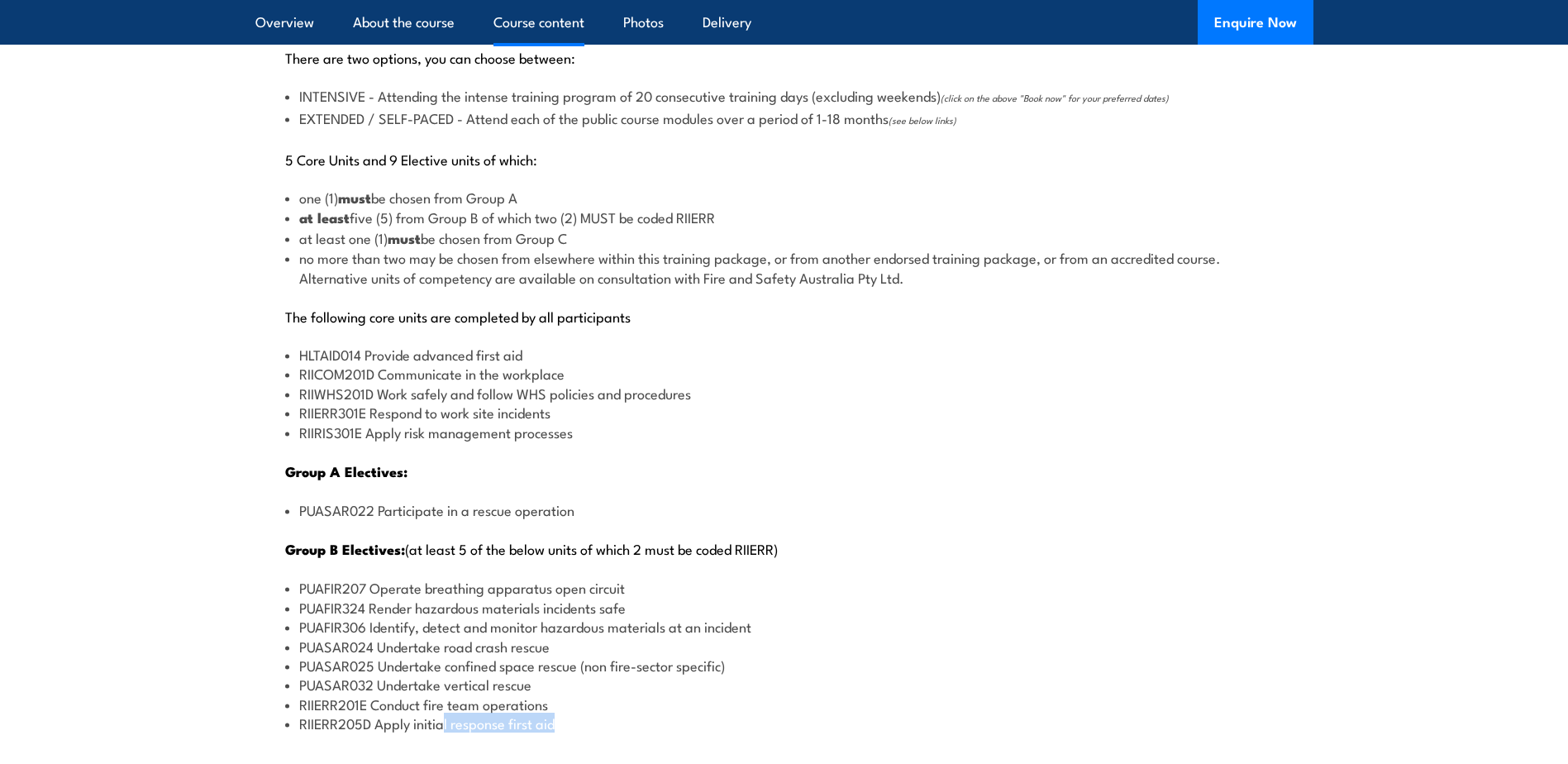
click at [443, 727] on li "RIIERR205D Apply initial response first aid" at bounding box center [784, 722] width 999 height 19
drag, startPoint x: 443, startPoint y: 727, endPoint x: 498, endPoint y: 706, distance: 58.9
click at [498, 706] on li "RIIERR201E Conduct fire team operations" at bounding box center [784, 703] width 999 height 19
drag, startPoint x: 692, startPoint y: 579, endPoint x: 673, endPoint y: 610, distance: 36.4
click at [692, 578] on li "PUAFIR207 Operate breathing apparatus open circuit" at bounding box center [784, 587] width 999 height 19
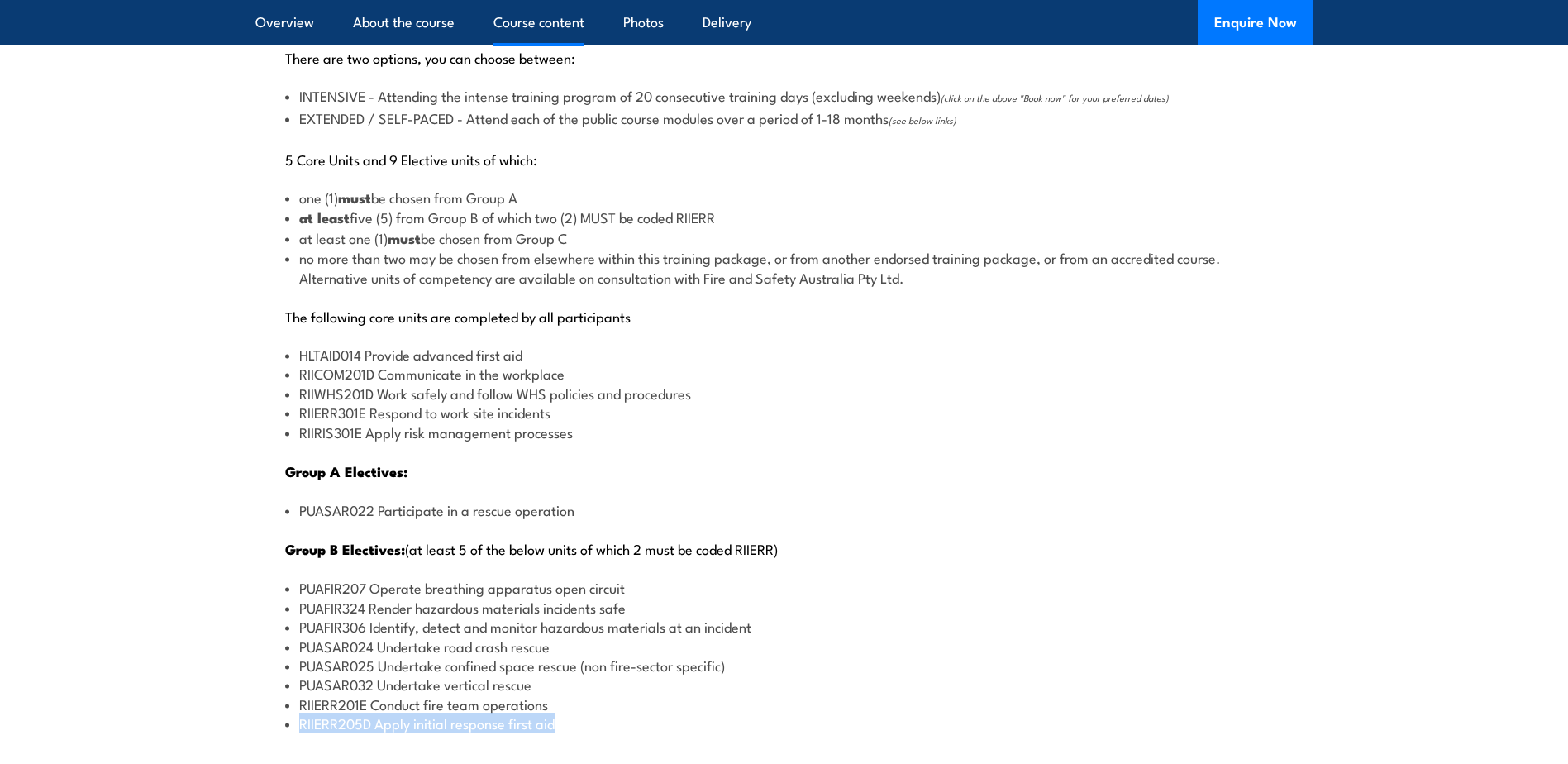
drag, startPoint x: 473, startPoint y: 735, endPoint x: 301, endPoint y: 720, distance: 172.7
click at [301, 720] on div "There are two options, you can choose between: INTENSIVE - Attending the intens…" at bounding box center [784, 602] width 1058 height 1176
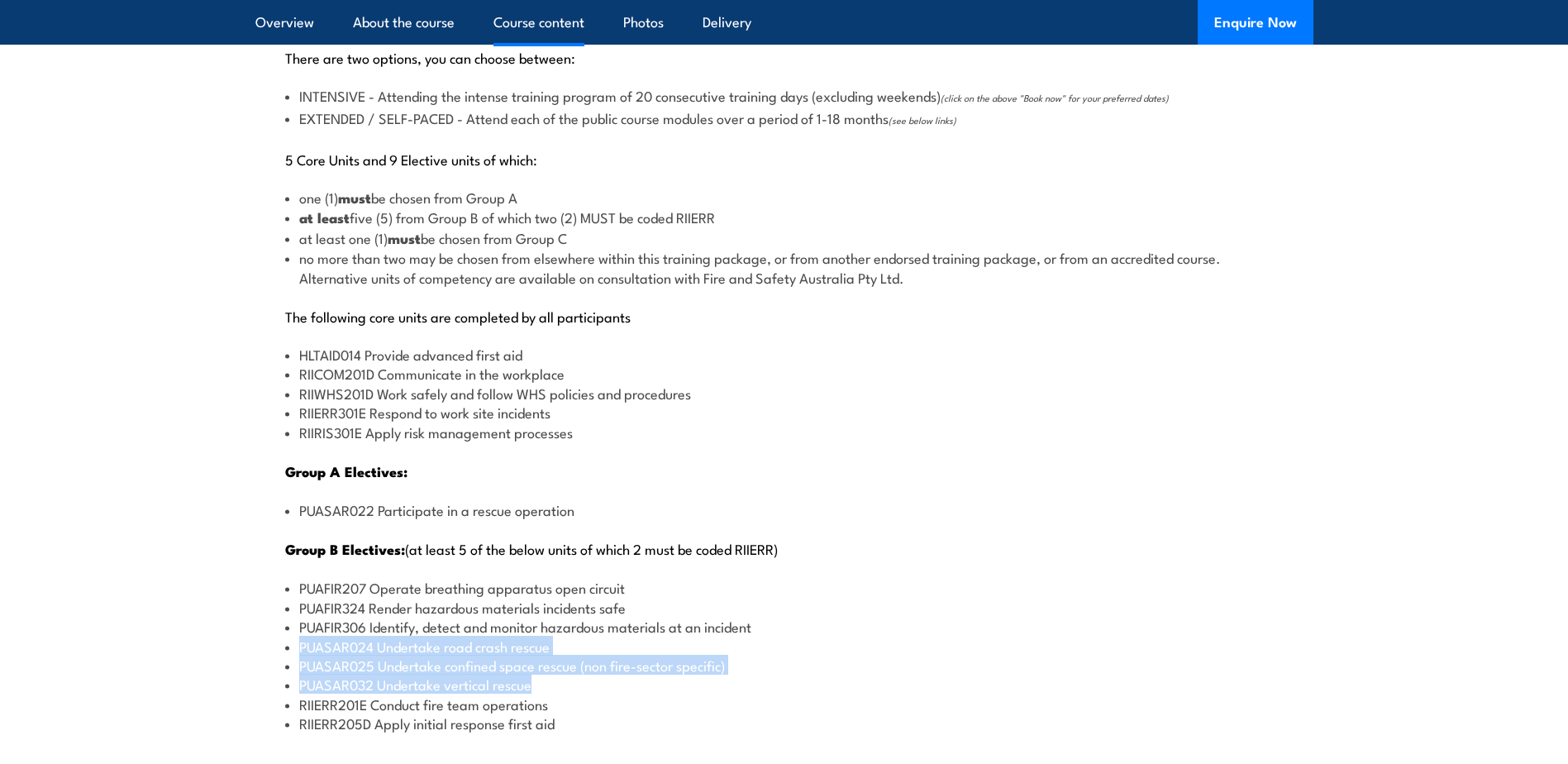
drag, startPoint x: 550, startPoint y: 693, endPoint x: 299, endPoint y: 653, distance: 254.2
click at [299, 653] on ul "PUAFIR207 Operate breathing apparatus open circuit PUAFIR324 Render hazardous m…" at bounding box center [784, 655] width 999 height 154
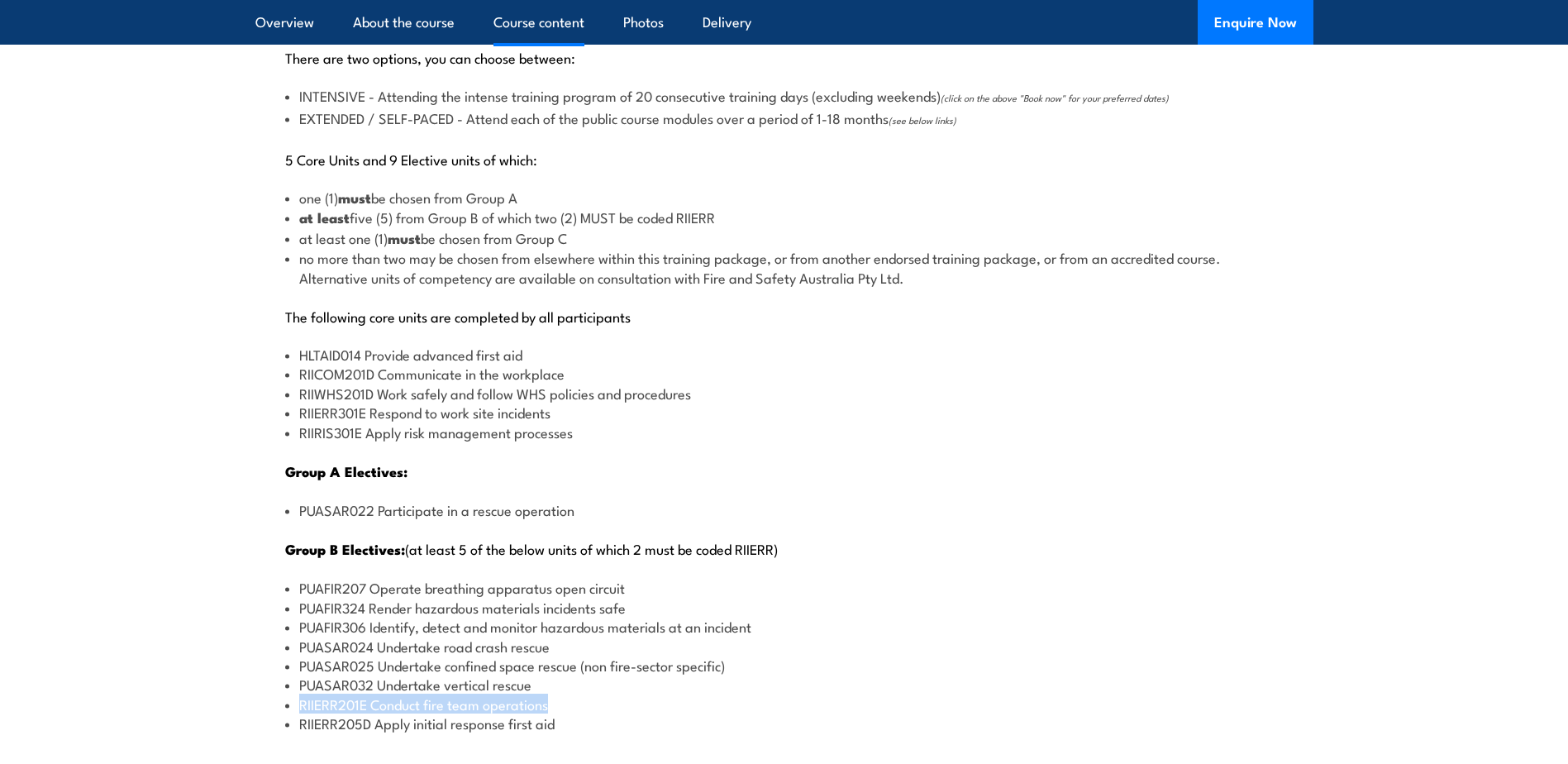
drag, startPoint x: 552, startPoint y: 710, endPoint x: 303, endPoint y: 707, distance: 249.0
click at [303, 707] on li "RIIERR201E Conduct fire team operations" at bounding box center [784, 703] width 999 height 19
drag, startPoint x: 303, startPoint y: 707, endPoint x: 314, endPoint y: 705, distance: 11.2
drag, startPoint x: 314, startPoint y: 705, endPoint x: 247, endPoint y: 699, distance: 67.3
click at [246, 701] on section "Course Content There are two options, you can choose between: INTENSIVE - Atten…" at bounding box center [784, 648] width 1568 height 1443
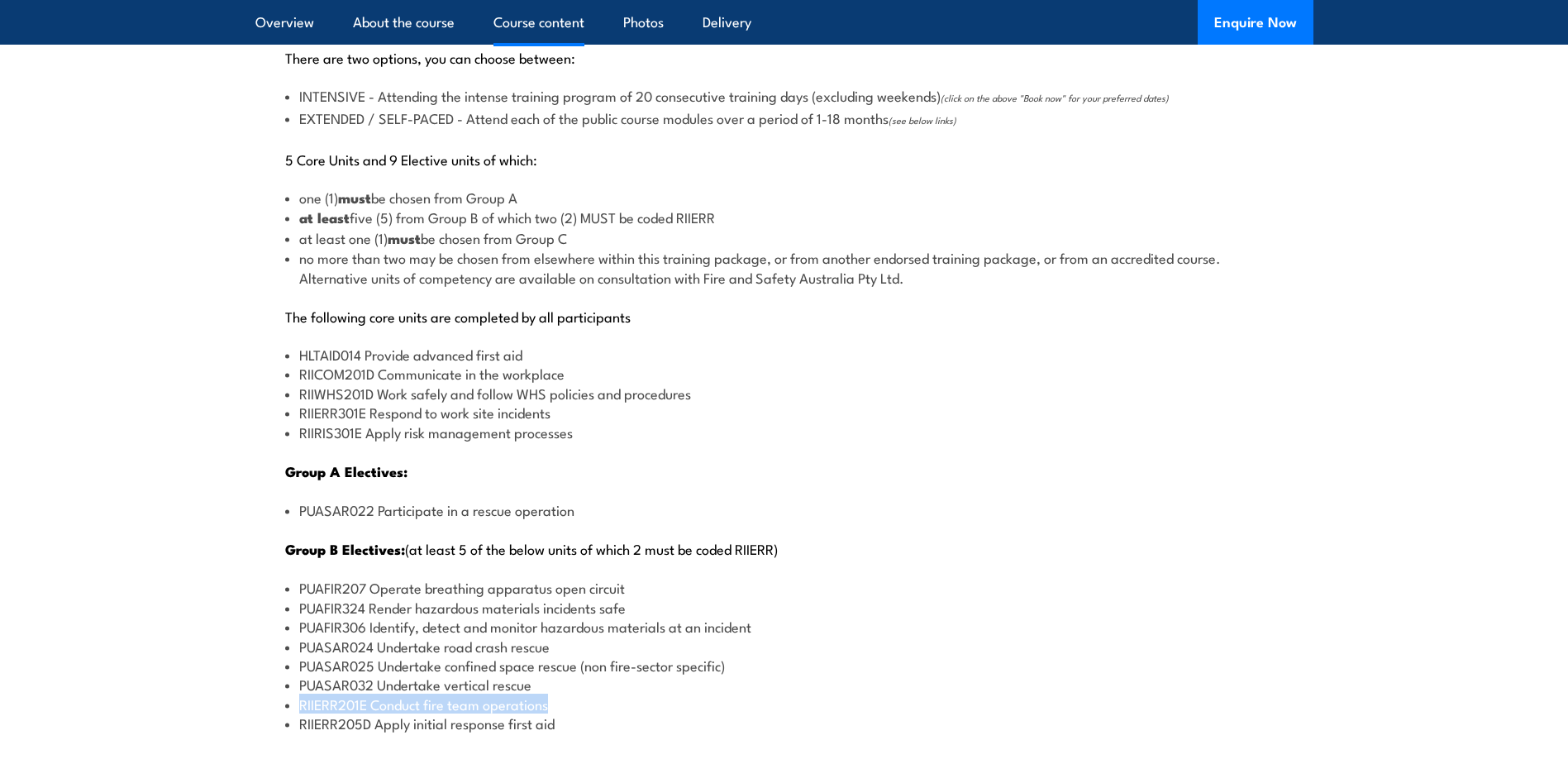
drag, startPoint x: 552, startPoint y: 707, endPoint x: 276, endPoint y: 694, distance: 276.3
click at [276, 694] on div "There are two options, you can choose between: INTENSIVE - Attending the intens…" at bounding box center [784, 602] width 1058 height 1176
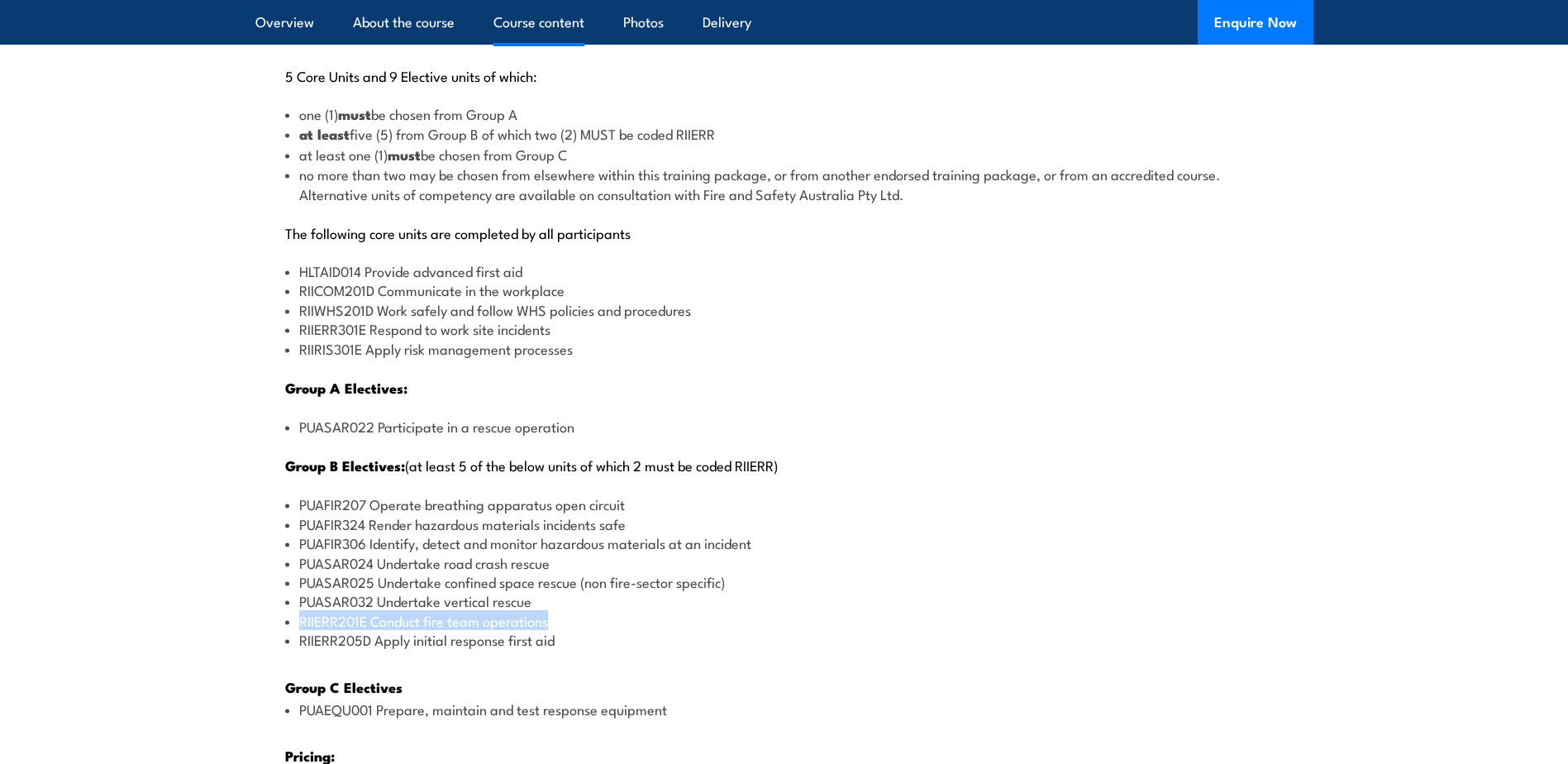
scroll to position [1972, 0]
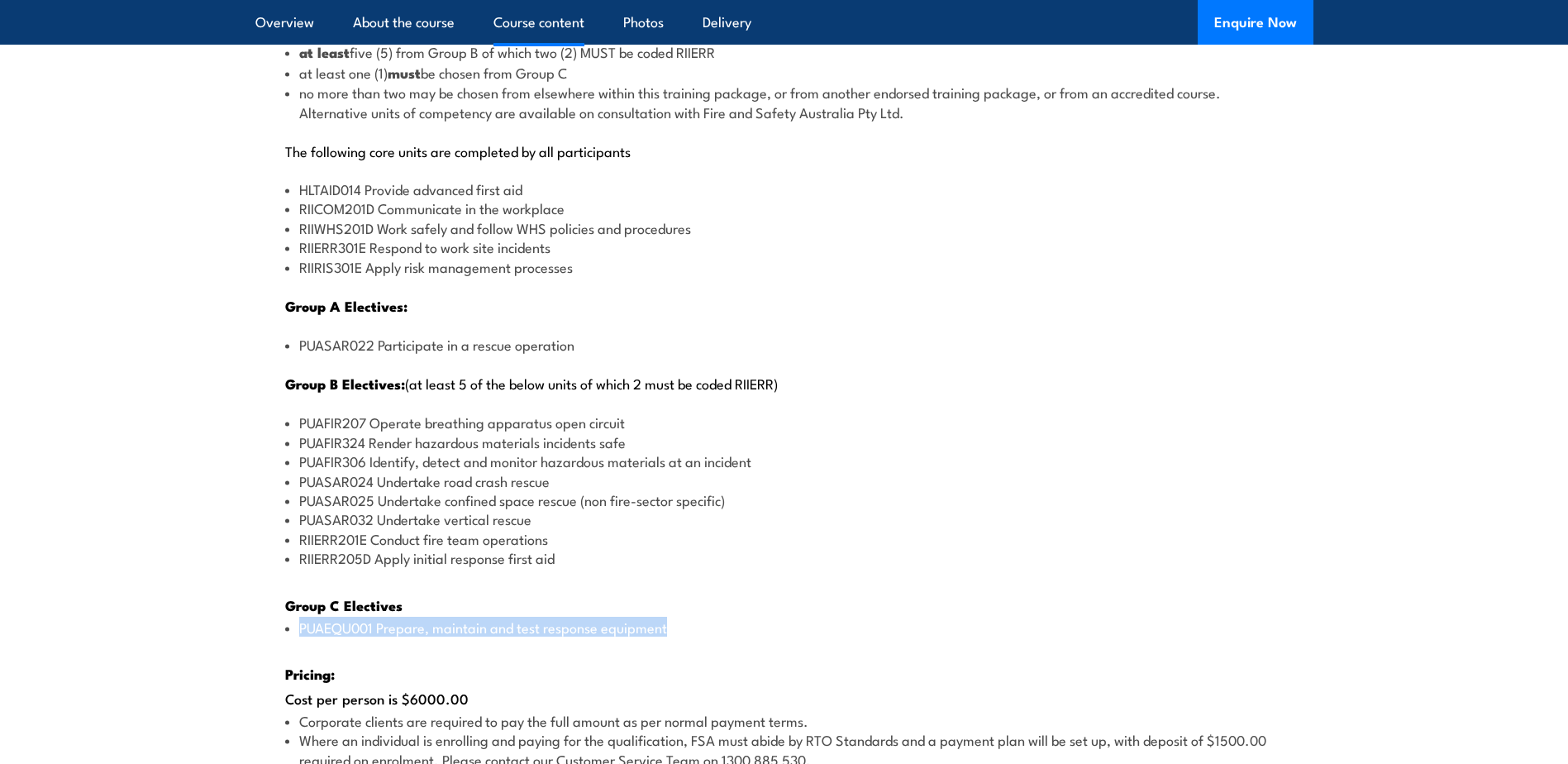
drag, startPoint x: 686, startPoint y: 635, endPoint x: 295, endPoint y: 623, distance: 391.2
click at [295, 623] on li "PUAEQU001 Prepare, maintain and test response equipment" at bounding box center [784, 627] width 999 height 19
click at [387, 483] on li "PUASAR024 Undertake road crash rescue" at bounding box center [784, 480] width 999 height 19
click at [343, 626] on li "PUAEQU001 Prepare, maintain and test response equipment" at bounding box center [784, 627] width 999 height 19
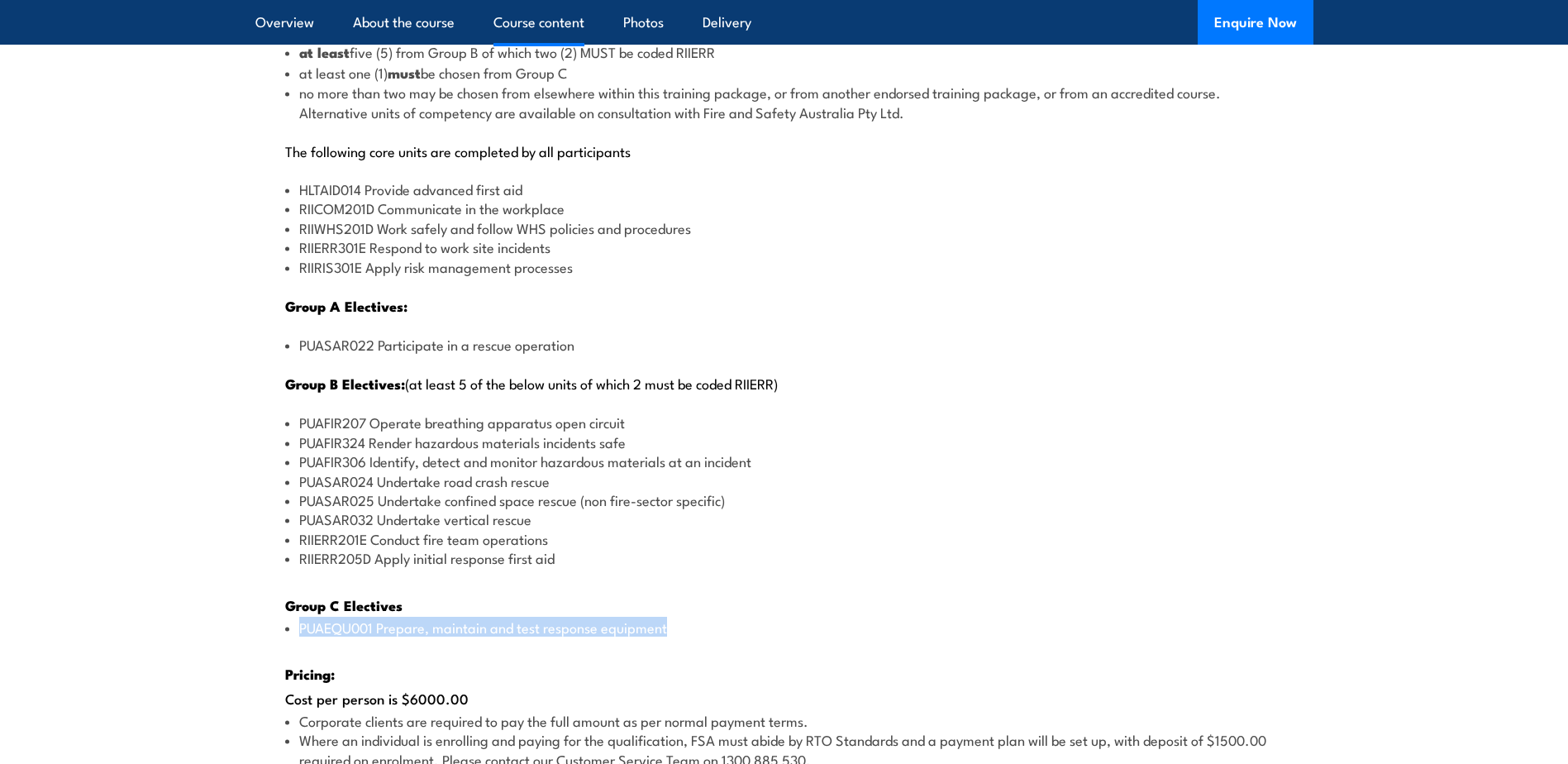
click at [343, 626] on li "PUAEQU001 Prepare, maintain and test response equipment" at bounding box center [784, 627] width 999 height 19
click at [491, 635] on li "PUAEQU001 Prepare, maintain and test response equipment" at bounding box center [784, 627] width 999 height 19
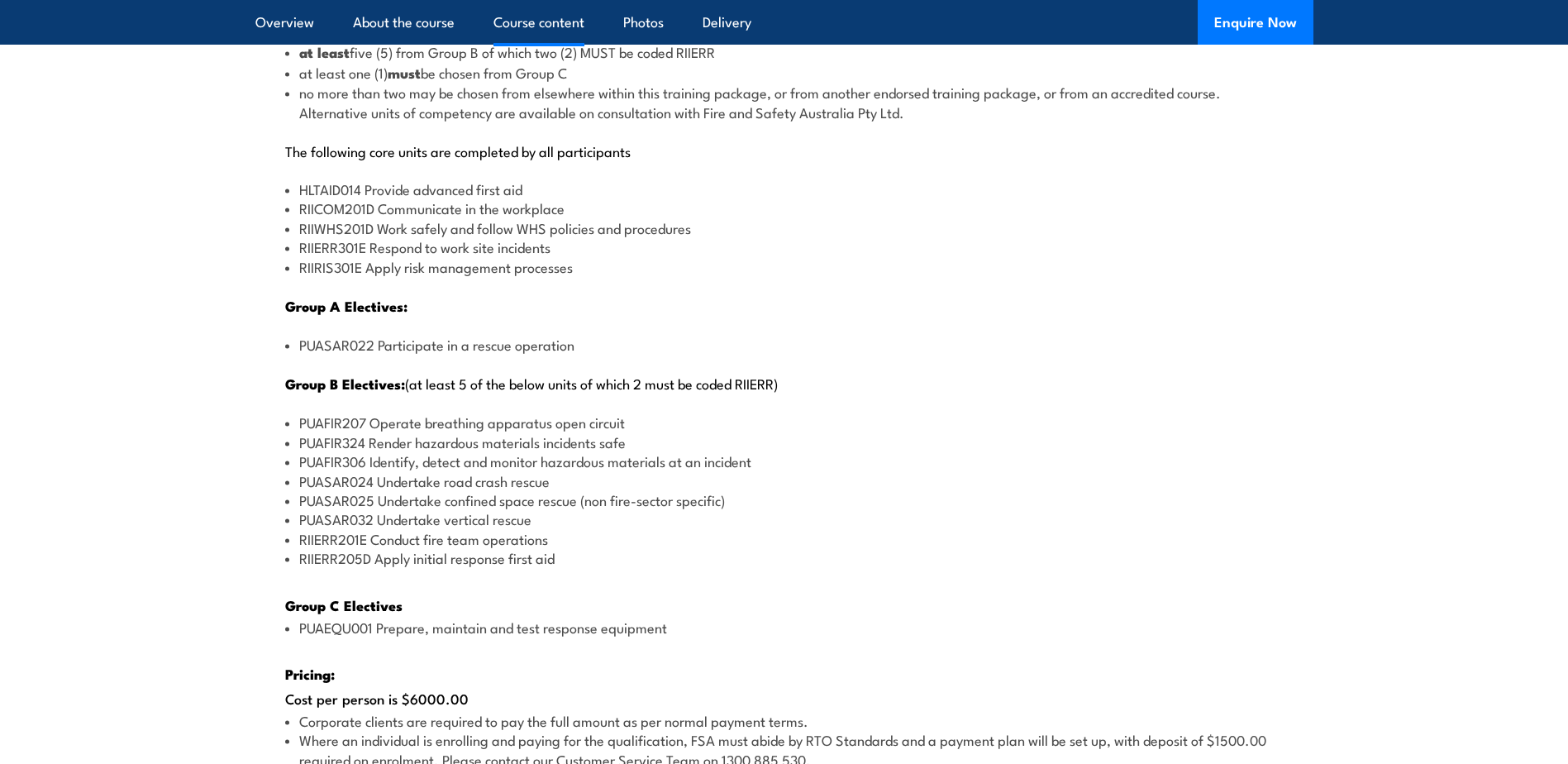
click at [316, 632] on li "PUAEQU001 Prepare, maintain and test response equipment" at bounding box center [784, 627] width 999 height 19
click at [320, 631] on li "PUAEQU001 Prepare, maintain and test response equipment" at bounding box center [784, 627] width 999 height 19
click at [320, 632] on li "PUAEQU001 Prepare, maintain and test response equipment" at bounding box center [784, 627] width 999 height 19
